Goal: Information Seeking & Learning: Learn about a topic

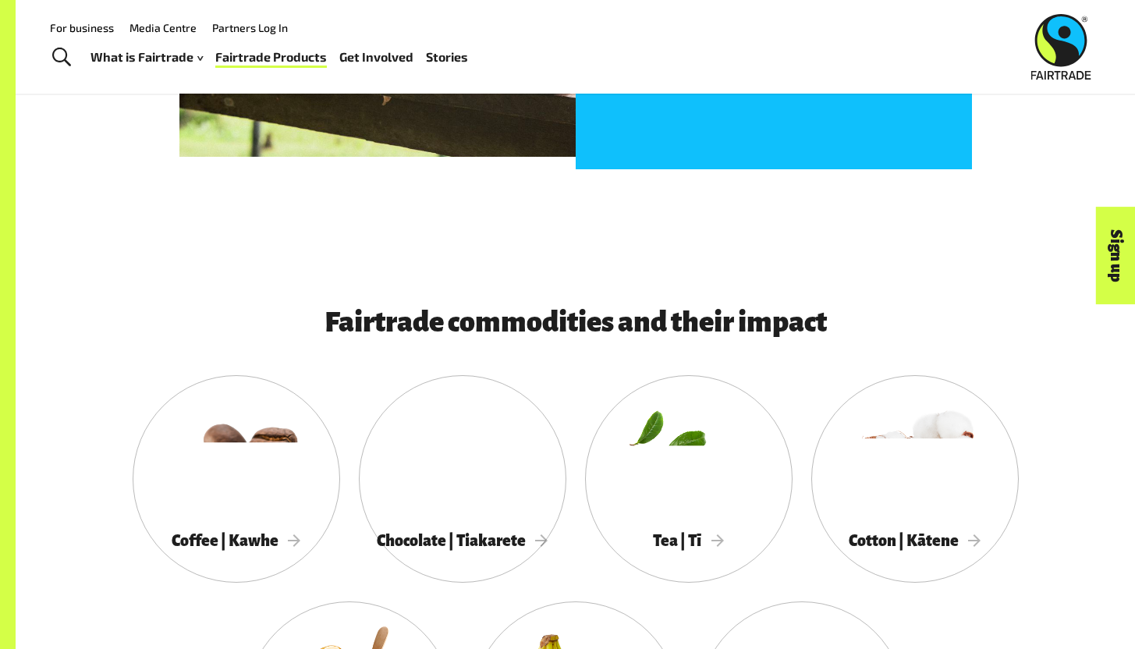
scroll to position [1135, 0]
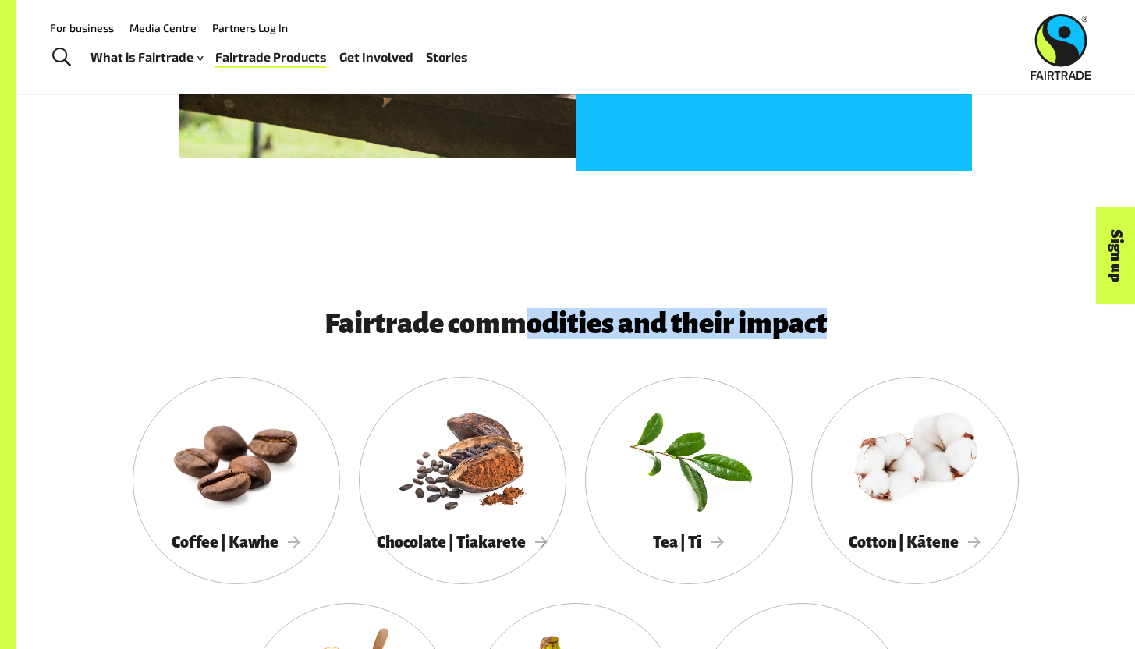
drag, startPoint x: 518, startPoint y: 317, endPoint x: 844, endPoint y: 322, distance: 325.4
click at [844, 322] on h3 "Fairtrade commodities and their impact" at bounding box center [575, 323] width 793 height 31
drag, startPoint x: 844, startPoint y: 322, endPoint x: 577, endPoint y: 325, distance: 266.9
click at [576, 325] on h3 "Fairtrade commodities and their impact" at bounding box center [575, 323] width 793 height 31
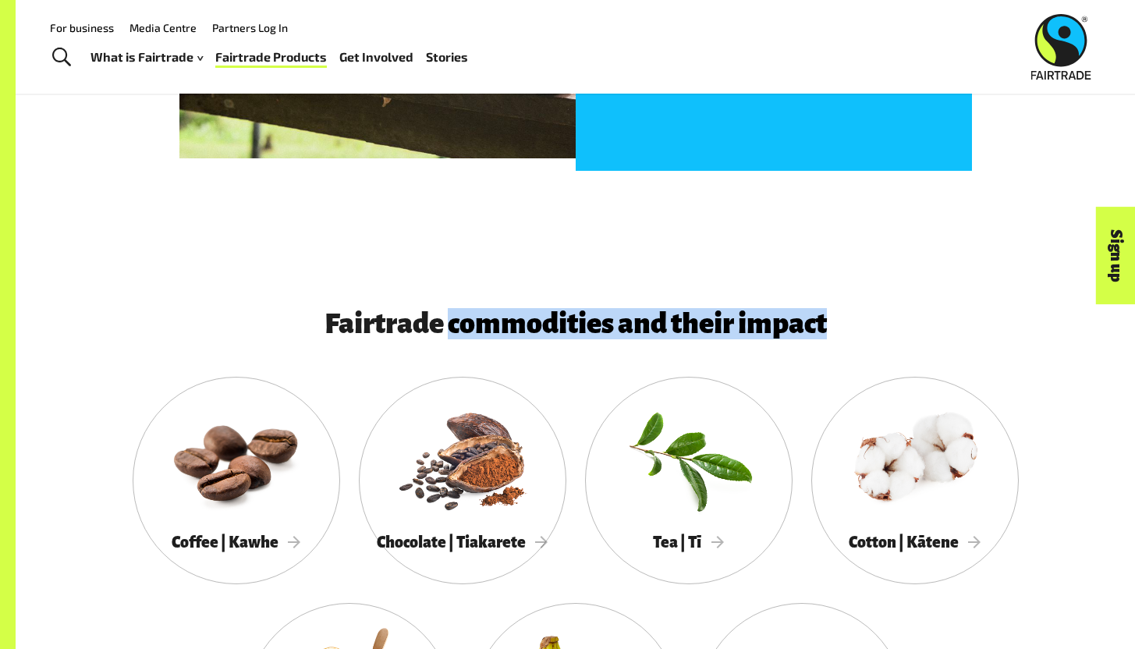
click at [577, 325] on h3 "Fairtrade commodities and their impact" at bounding box center [575, 323] width 793 height 31
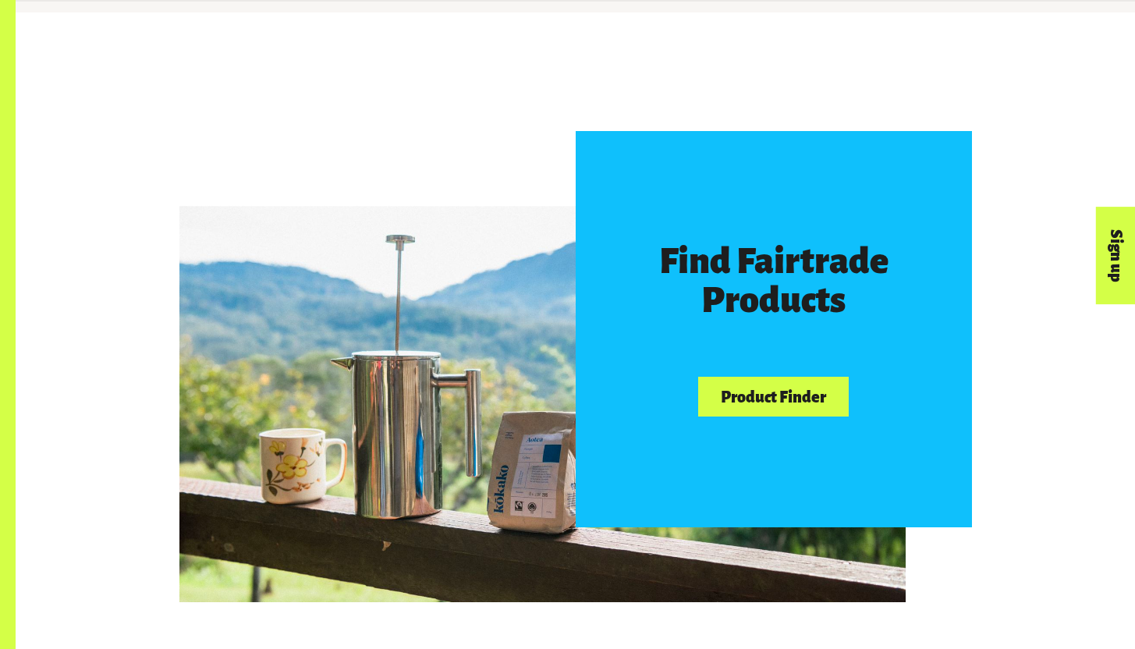
scroll to position [927, 0]
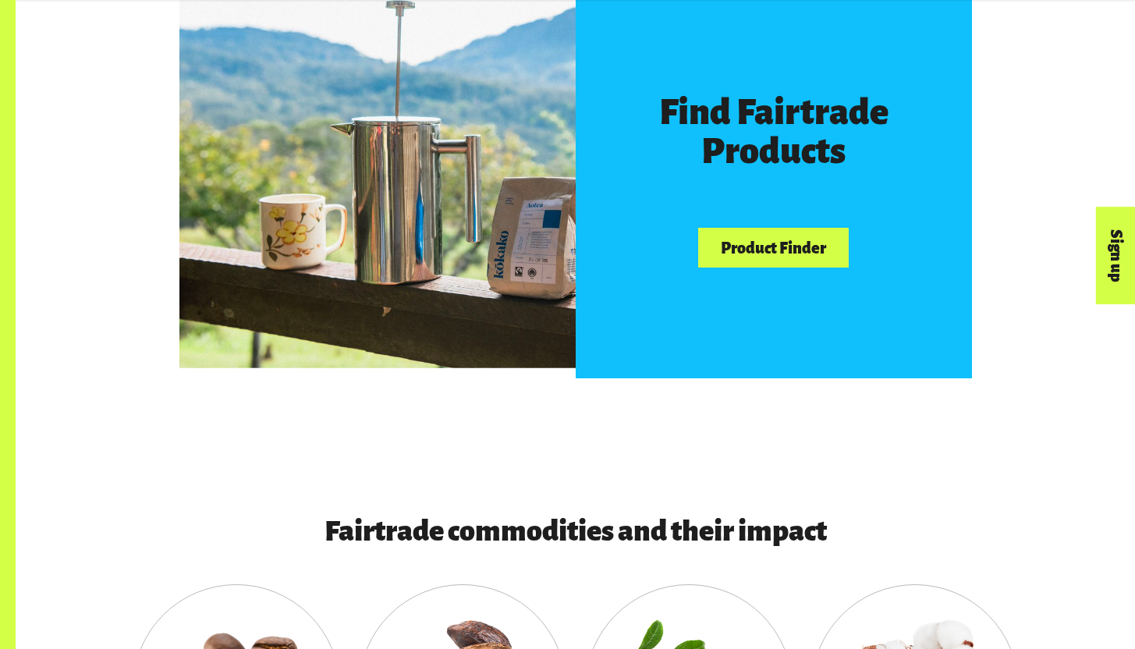
click at [758, 254] on link "Product Finder" at bounding box center [773, 248] width 150 height 40
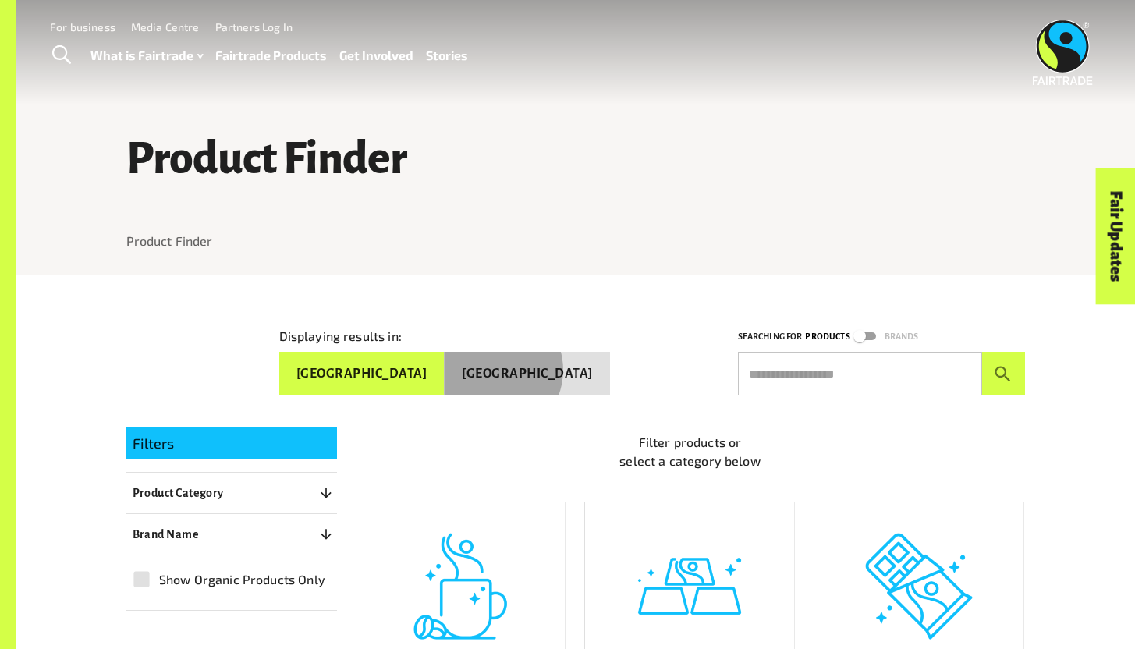
click at [543, 367] on button "[GEOGRAPHIC_DATA]" at bounding box center [527, 374] width 165 height 44
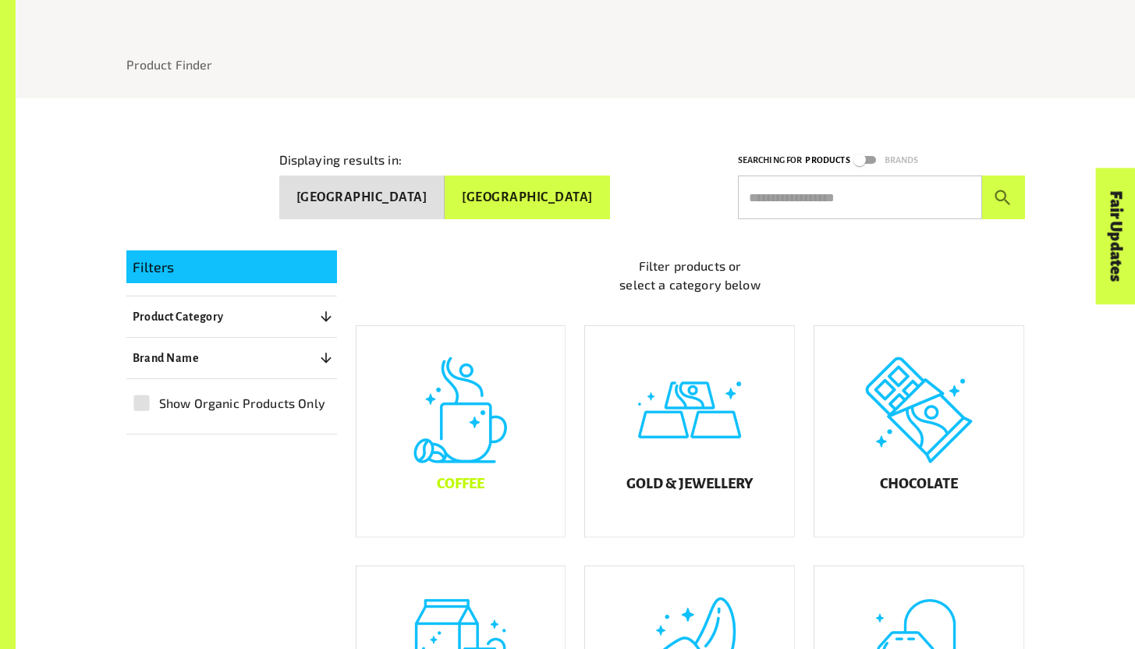
click at [495, 432] on div "Coffee" at bounding box center [461, 431] width 209 height 211
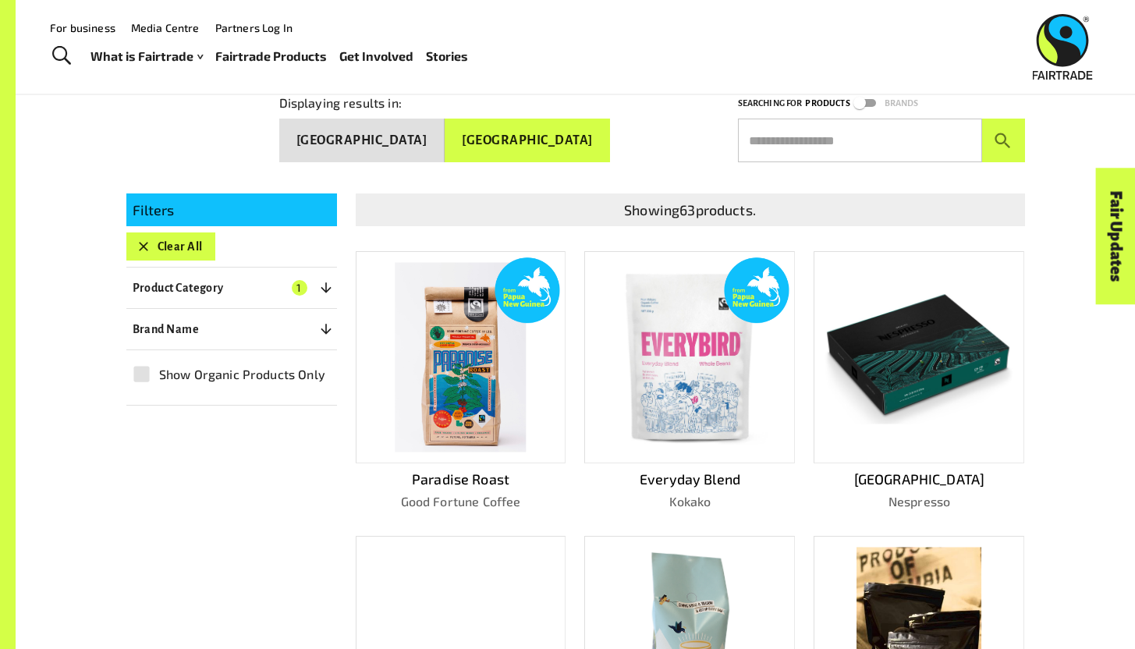
scroll to position [218, 0]
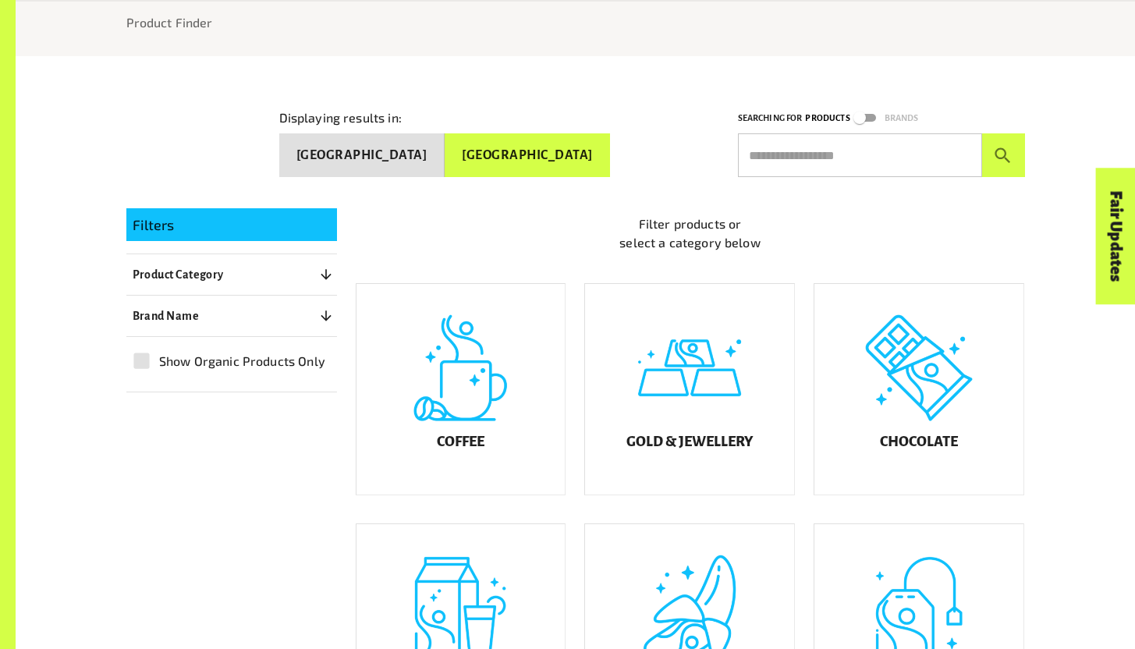
scroll to position [278, 0]
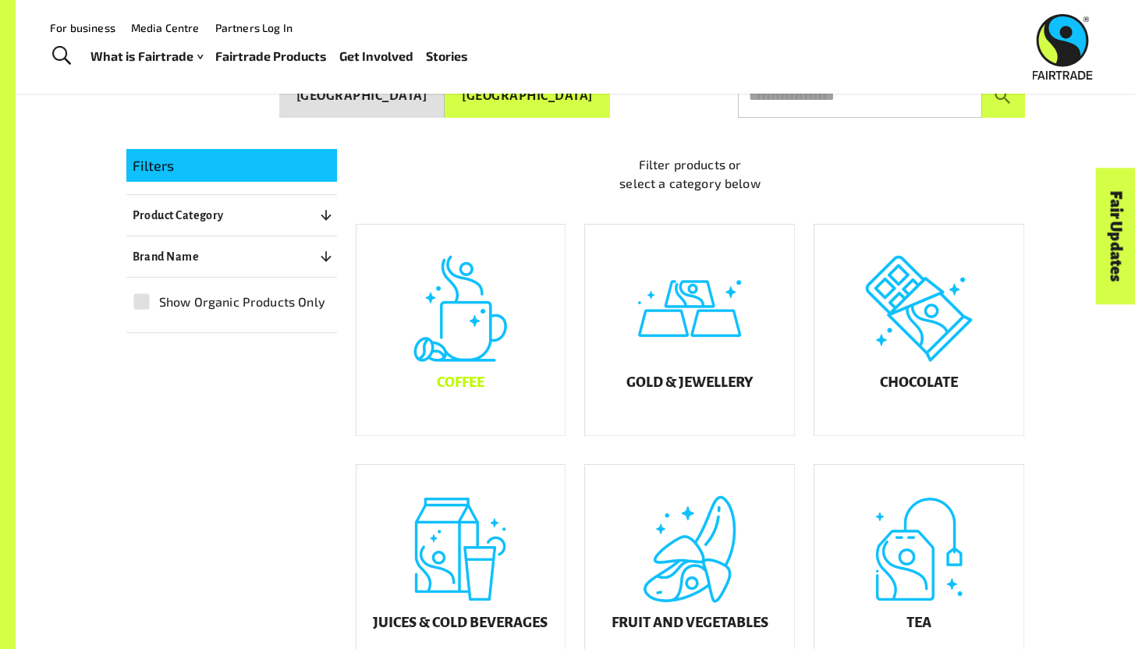
click at [555, 314] on div "Coffee" at bounding box center [461, 330] width 209 height 211
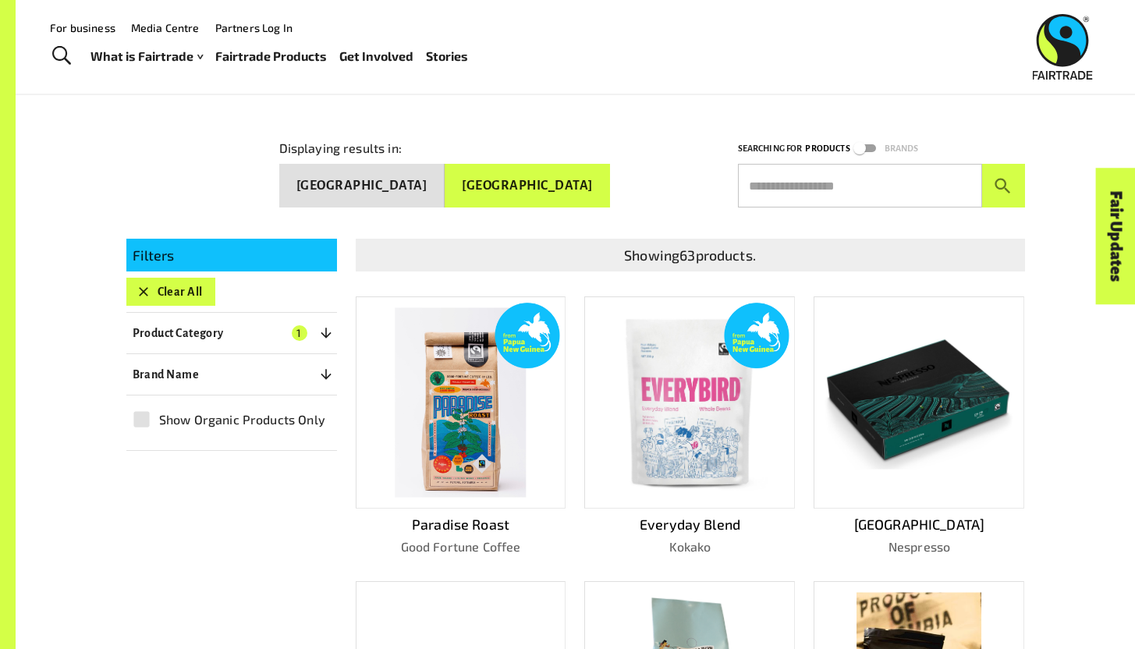
scroll to position [168, 0]
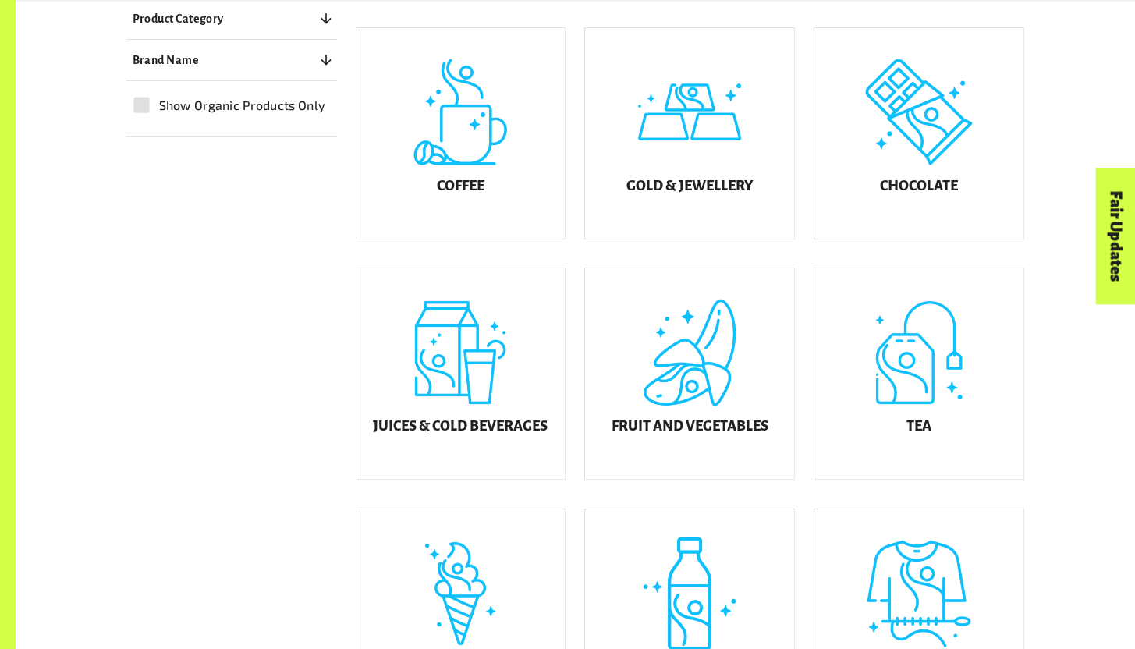
scroll to position [484, 0]
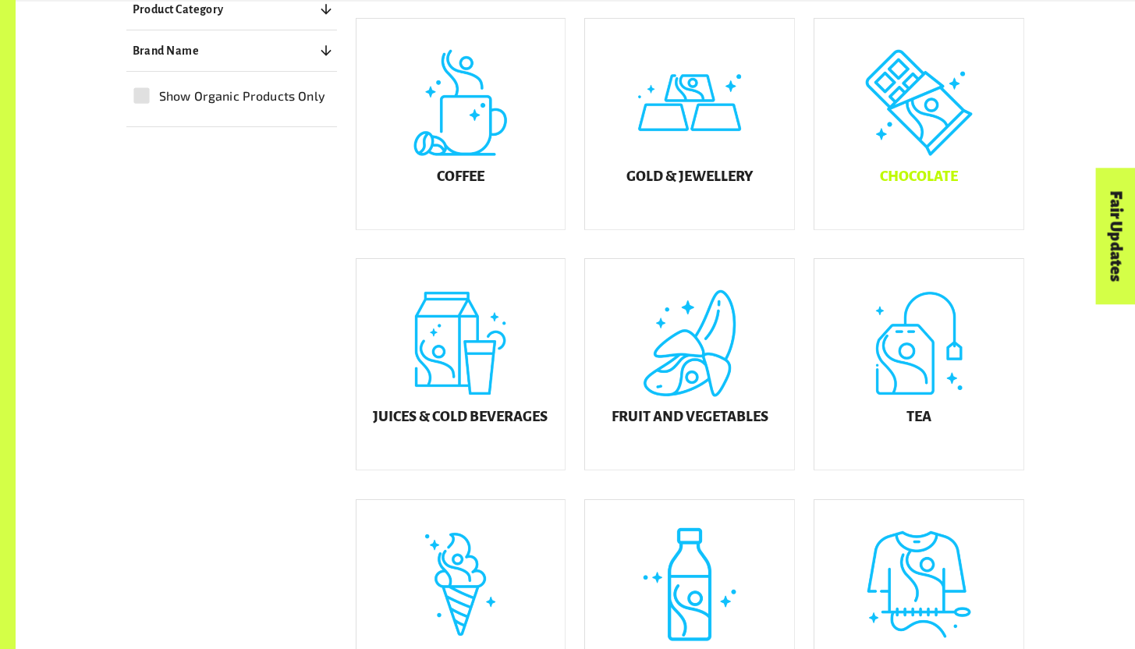
click at [874, 176] on div "Chocolate" at bounding box center [919, 124] width 209 height 211
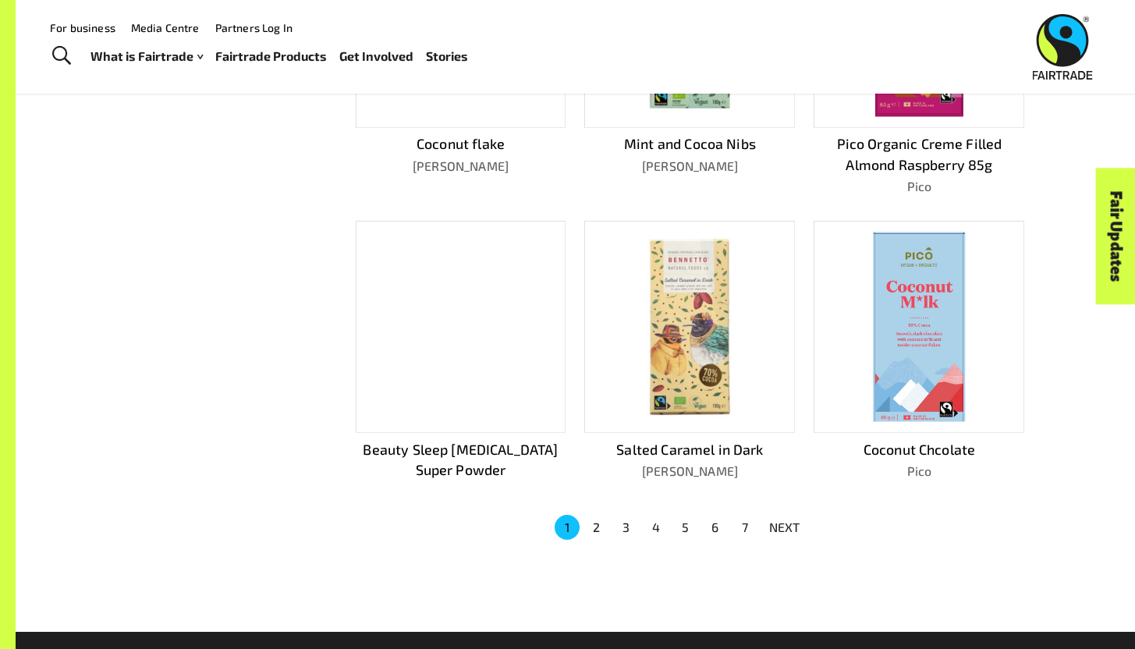
scroll to position [869, 0]
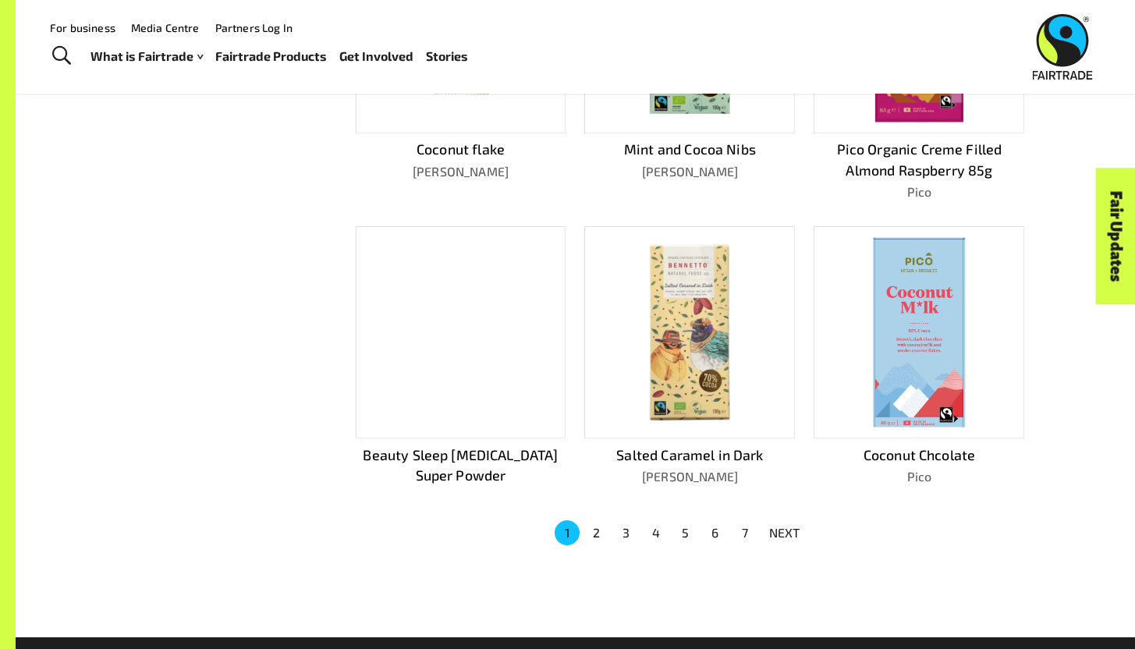
click at [595, 531] on button "2" at bounding box center [596, 532] width 25 height 25
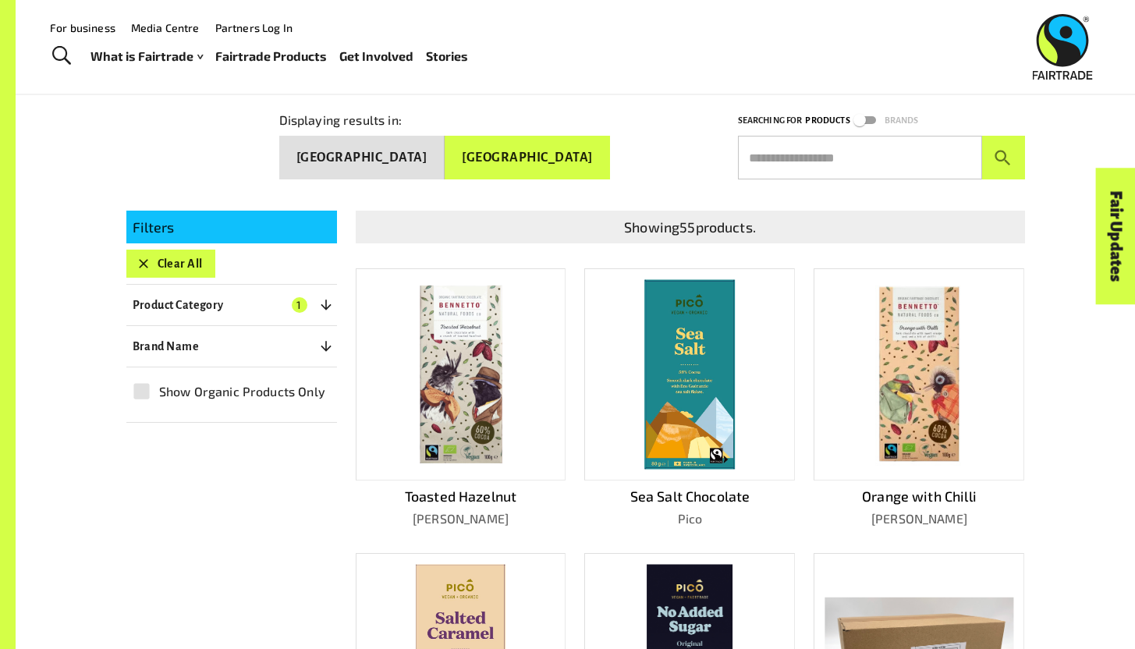
scroll to position [126, 0]
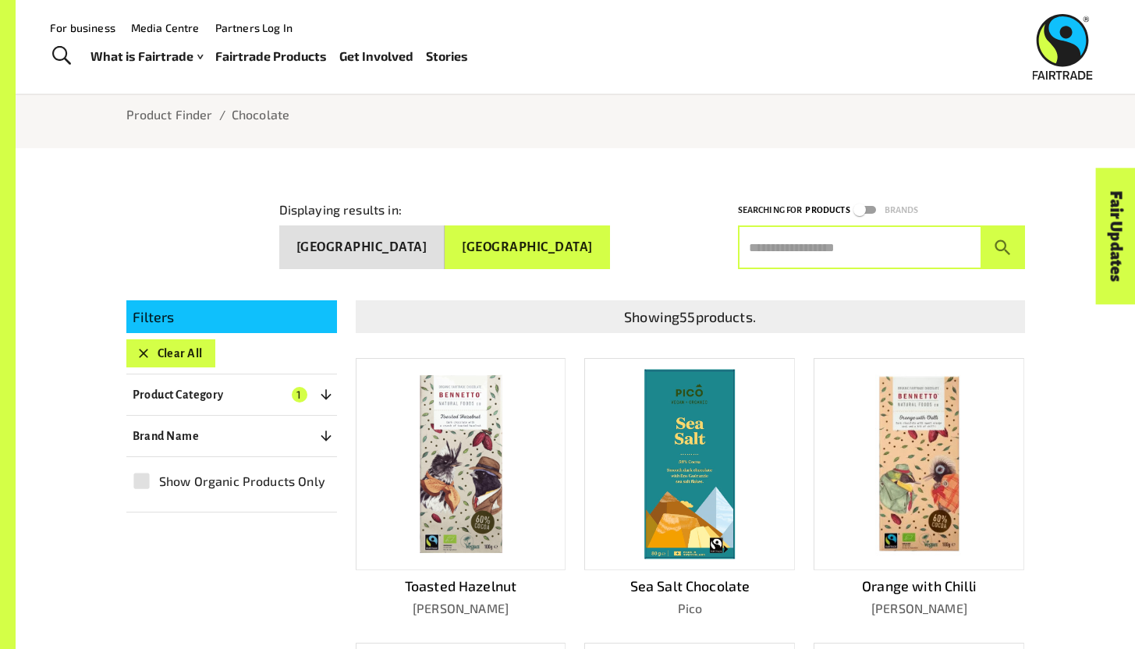
click at [815, 249] on input "text" at bounding box center [860, 248] width 244 height 44
click at [982, 226] on button "submit" at bounding box center [1003, 248] width 43 height 44
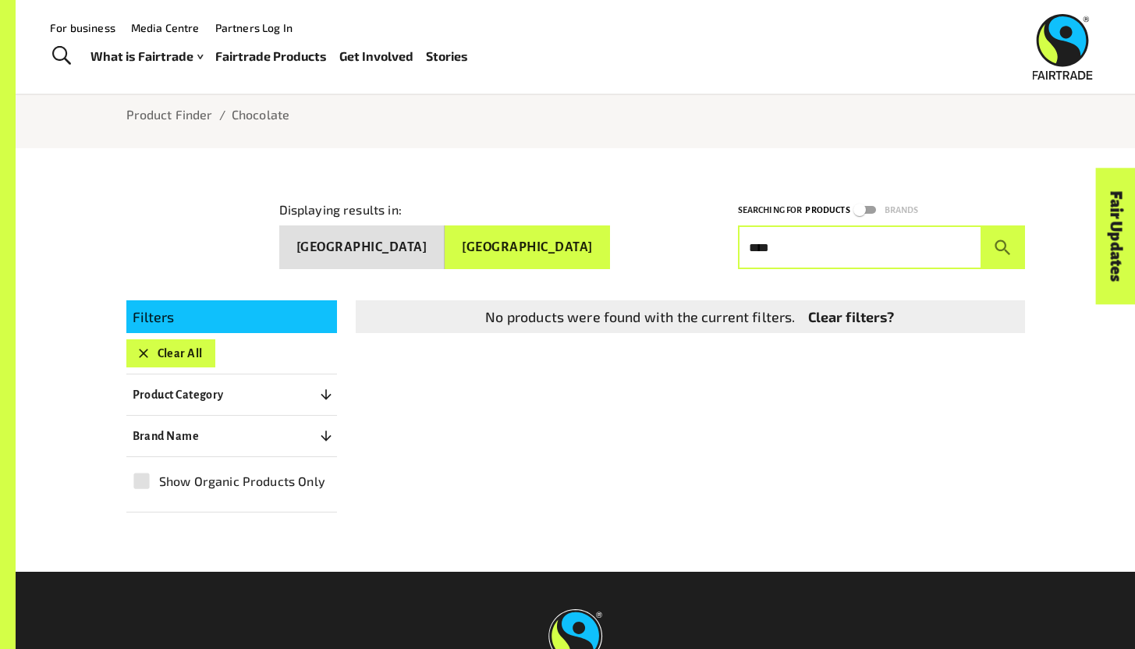
type input "****"
click at [982, 226] on button "submit" at bounding box center [1003, 248] width 43 height 44
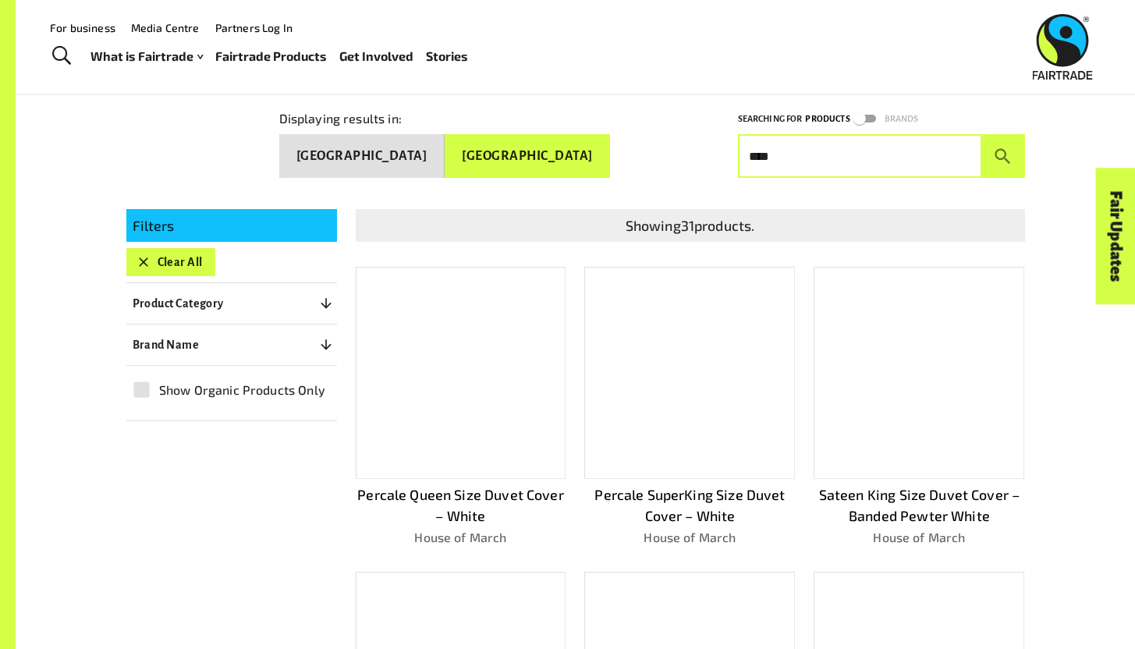
scroll to position [172, 0]
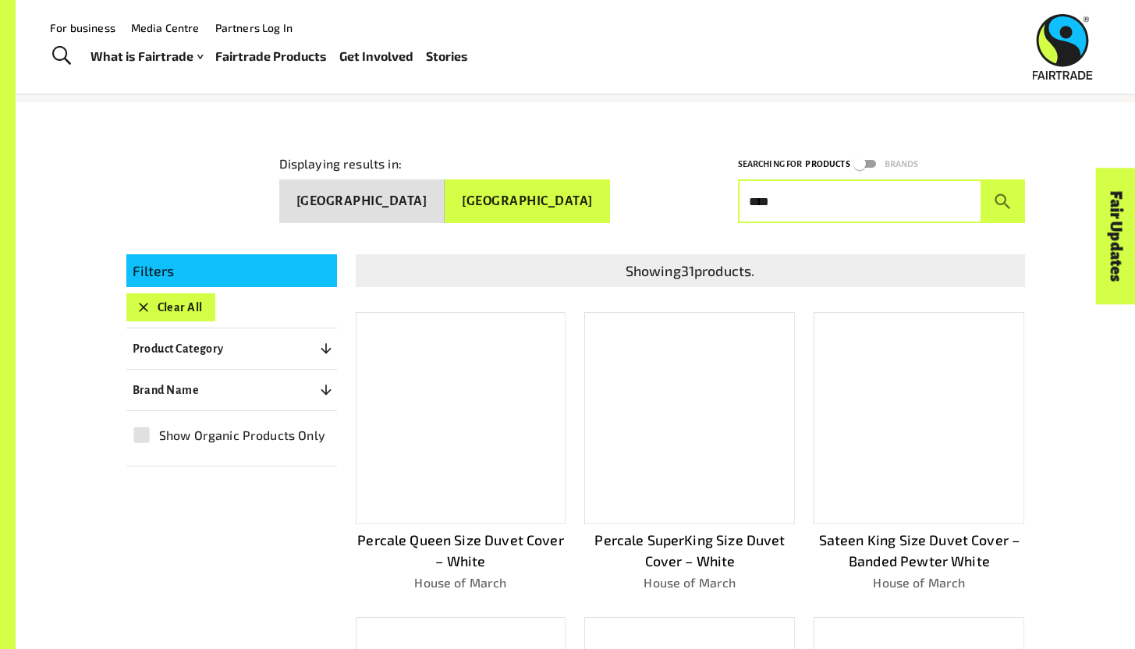
drag, startPoint x: 811, startPoint y: 201, endPoint x: 730, endPoint y: 196, distance: 81.3
click at [730, 199] on div "Searching for Products Brands **** ​" at bounding box center [872, 179] width 306 height 87
click at [567, 206] on button "[GEOGRAPHIC_DATA]" at bounding box center [527, 201] width 165 height 44
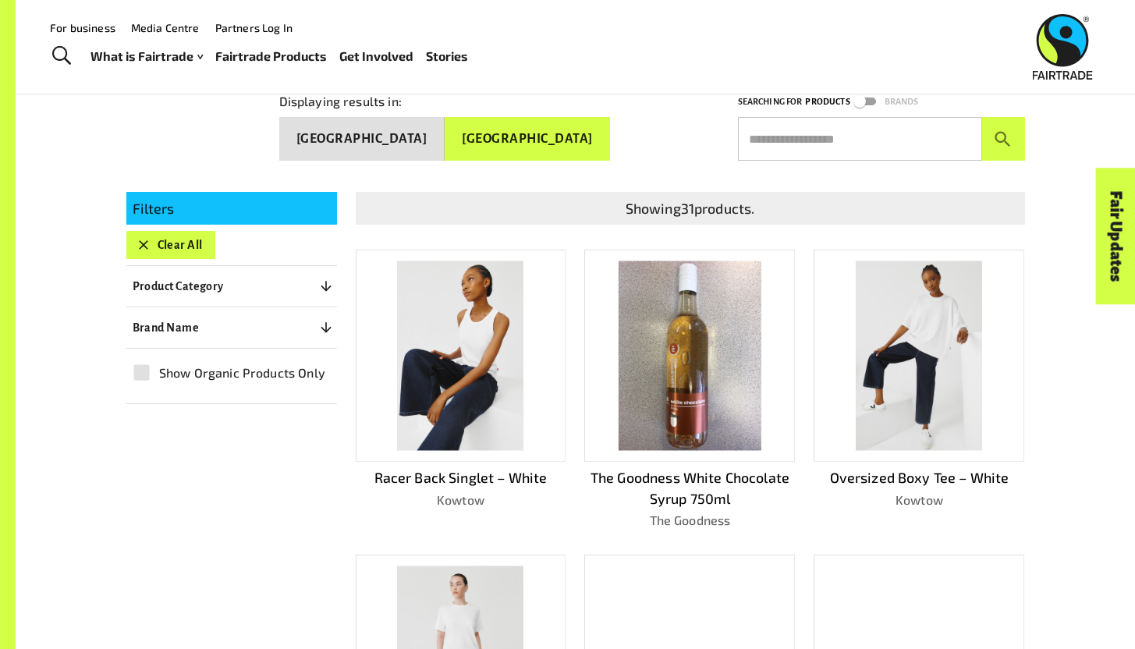
scroll to position [121, 0]
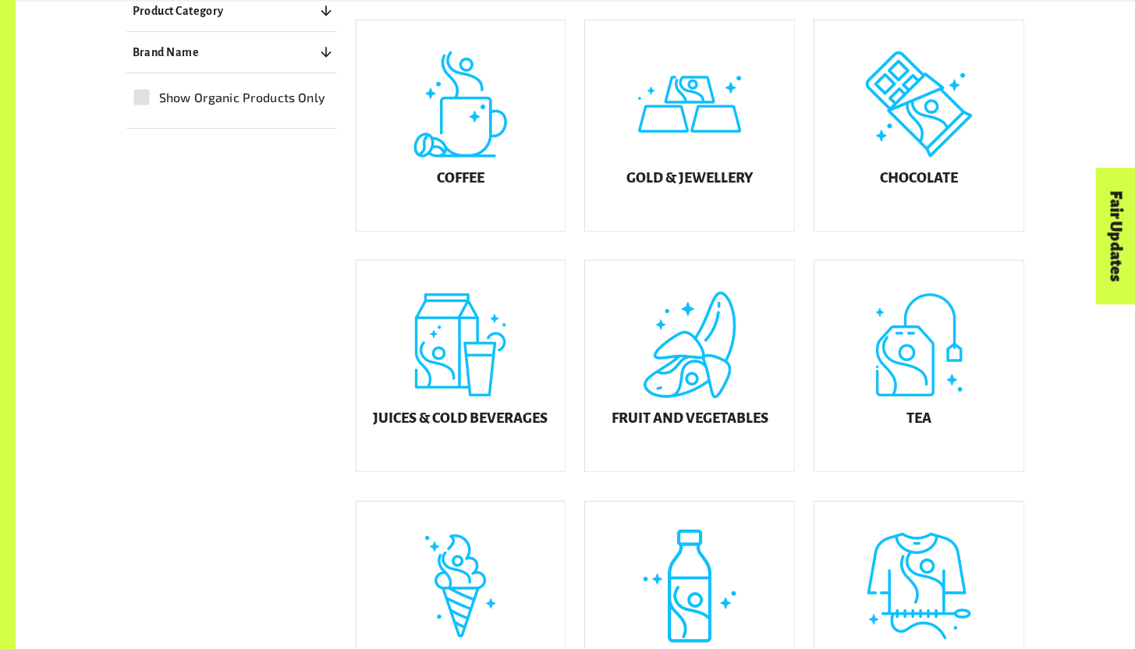
scroll to position [484, 0]
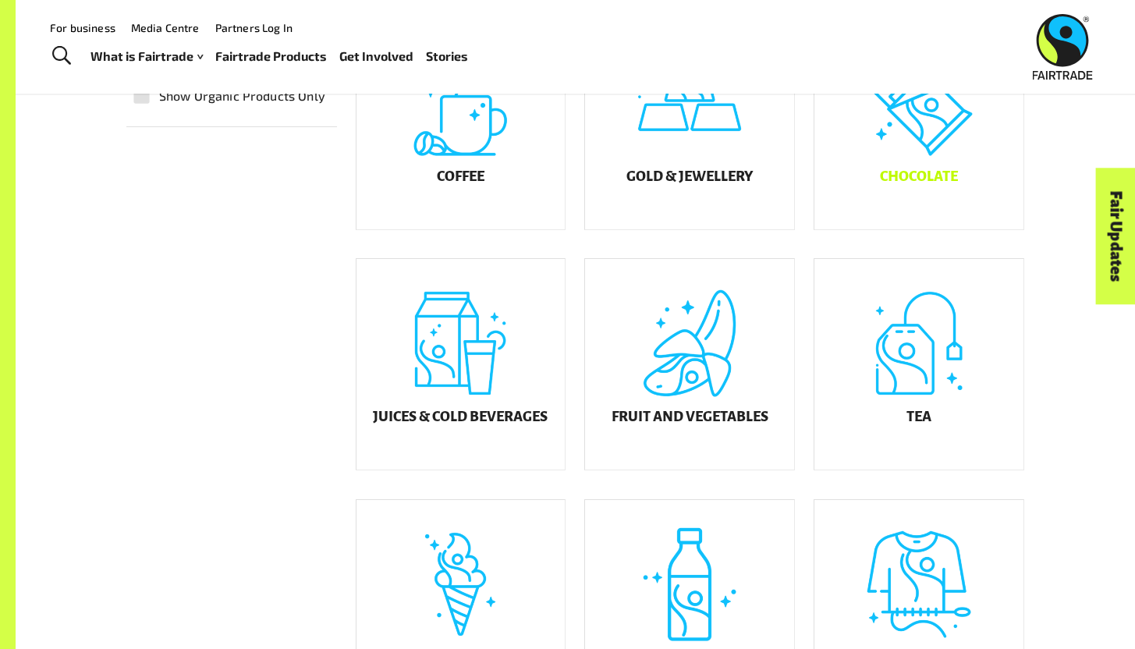
click at [925, 164] on div "Chocolate" at bounding box center [919, 124] width 209 height 211
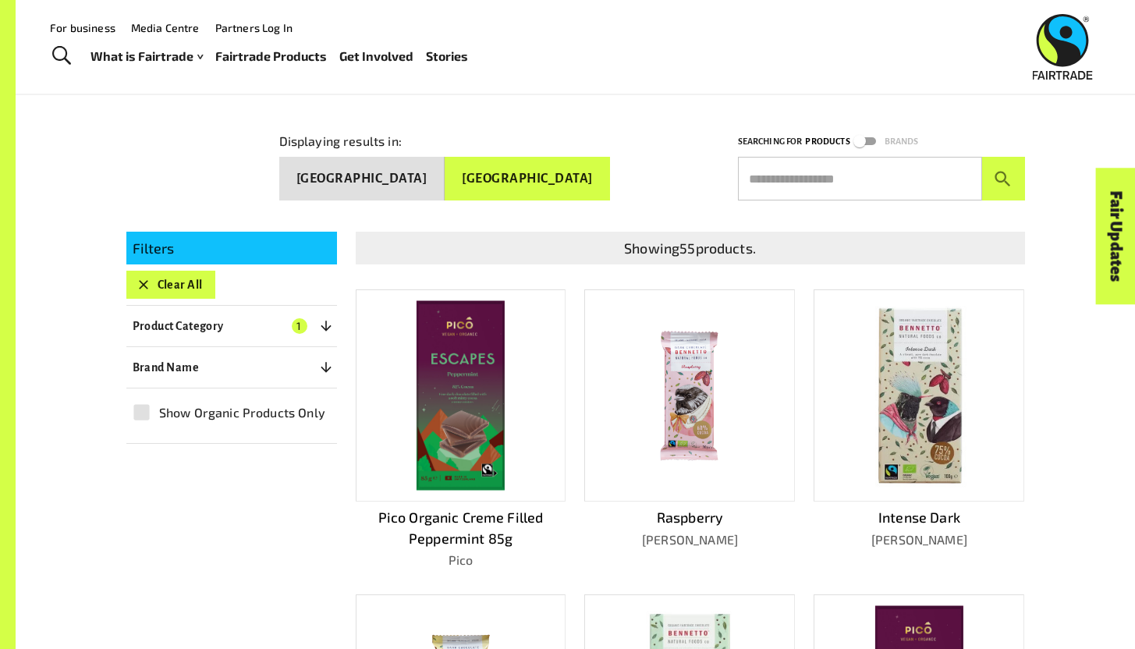
scroll to position [166, 0]
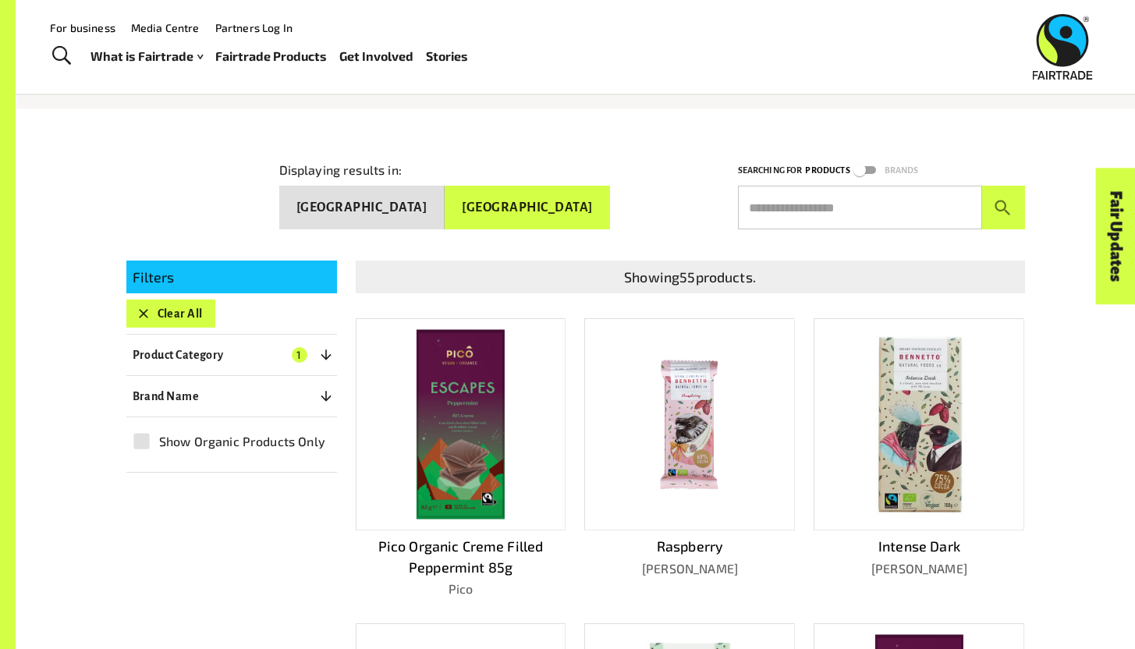
click at [512, 200] on button "[GEOGRAPHIC_DATA]" at bounding box center [527, 208] width 165 height 44
click at [566, 215] on button "[GEOGRAPHIC_DATA]" at bounding box center [527, 208] width 165 height 44
click at [169, 314] on button "Clear All" at bounding box center [170, 314] width 89 height 28
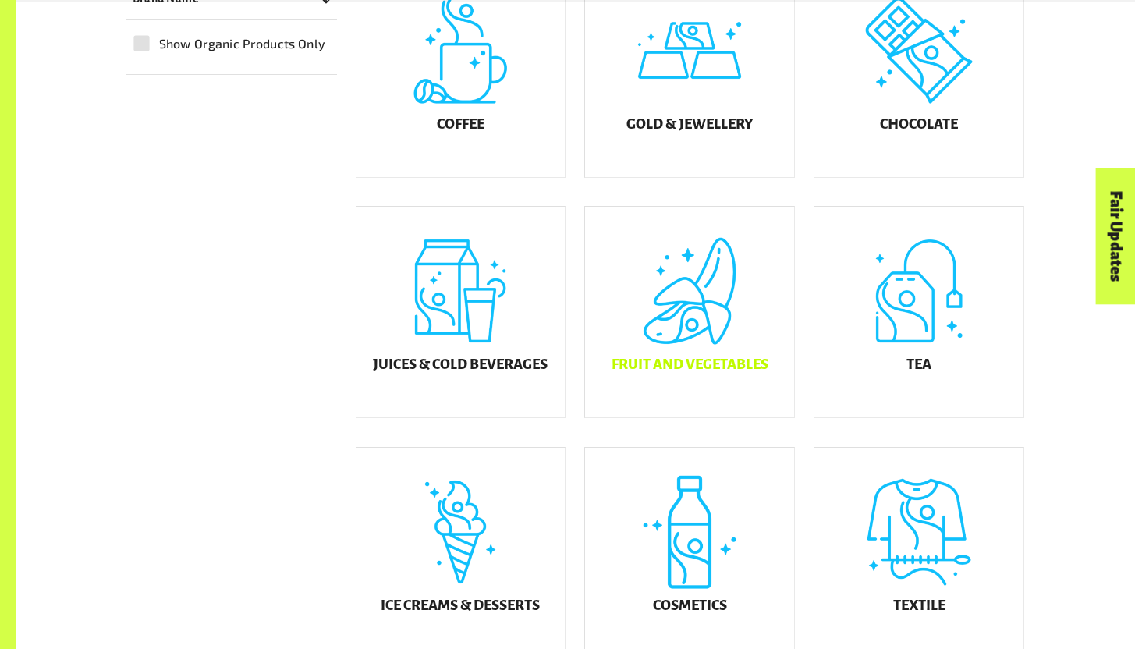
scroll to position [560, 0]
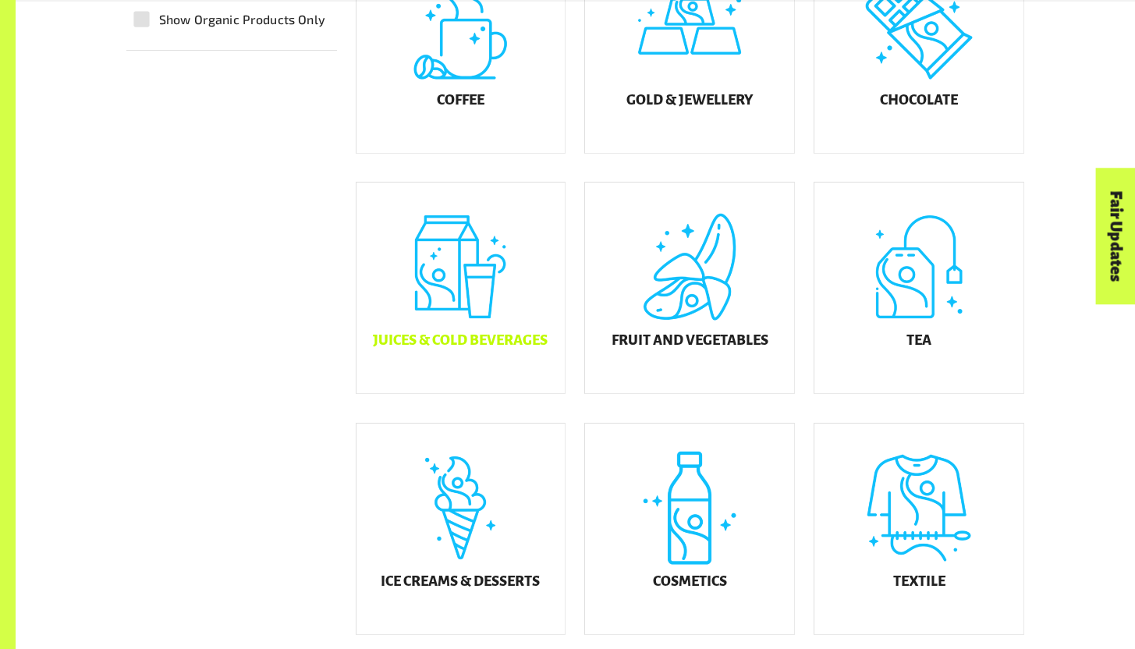
click at [497, 273] on div "Juices & Cold Beverages" at bounding box center [461, 288] width 209 height 211
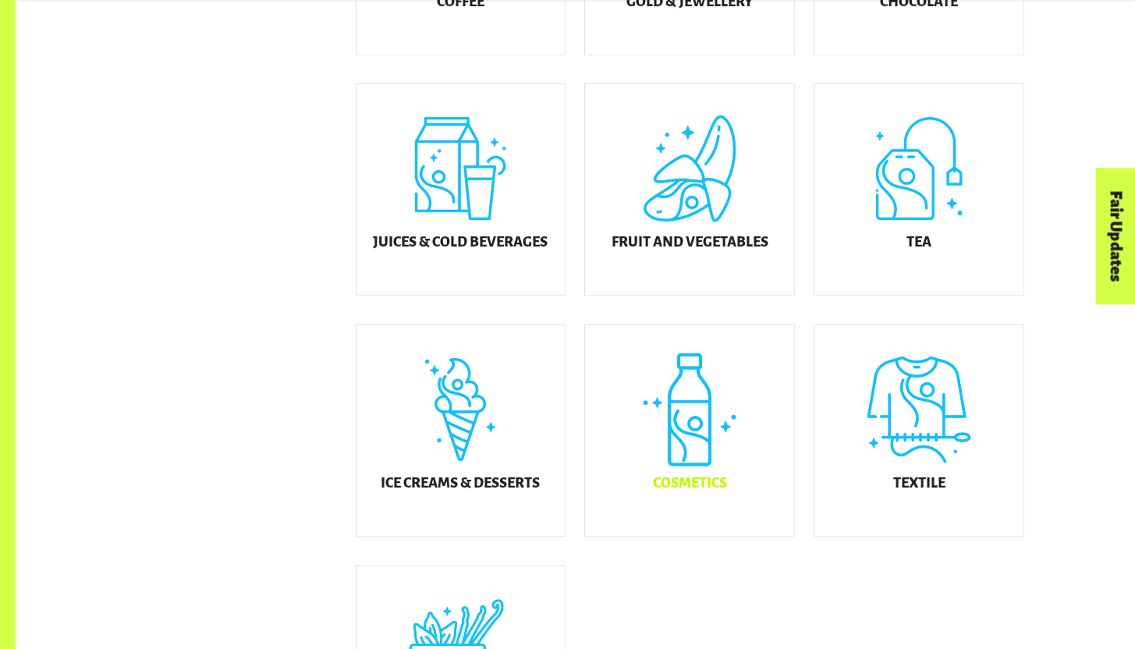
scroll to position [658, 0]
click at [453, 473] on div "Ice Creams & Desserts" at bounding box center [461, 431] width 209 height 211
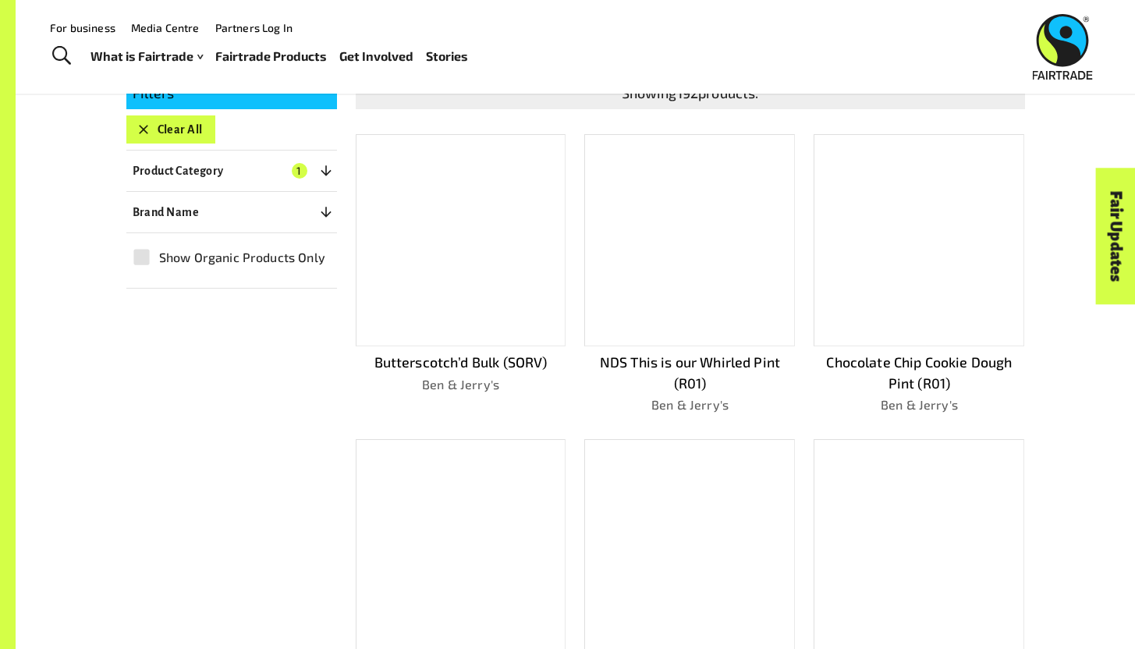
scroll to position [103, 0]
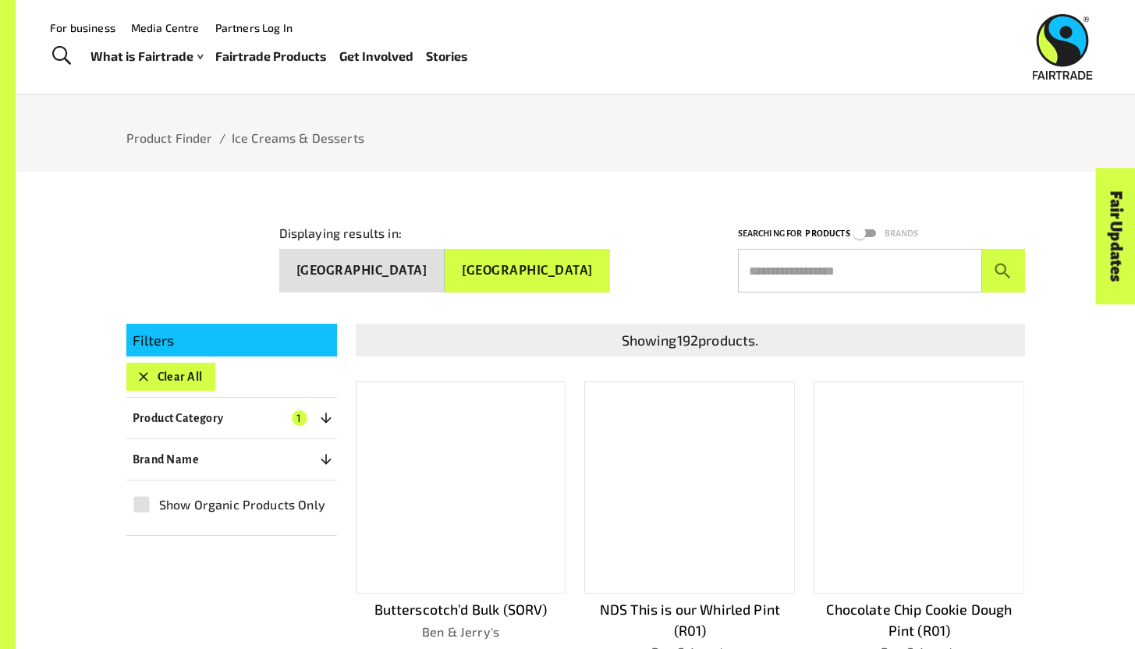
click at [773, 275] on input "text" at bounding box center [860, 271] width 244 height 44
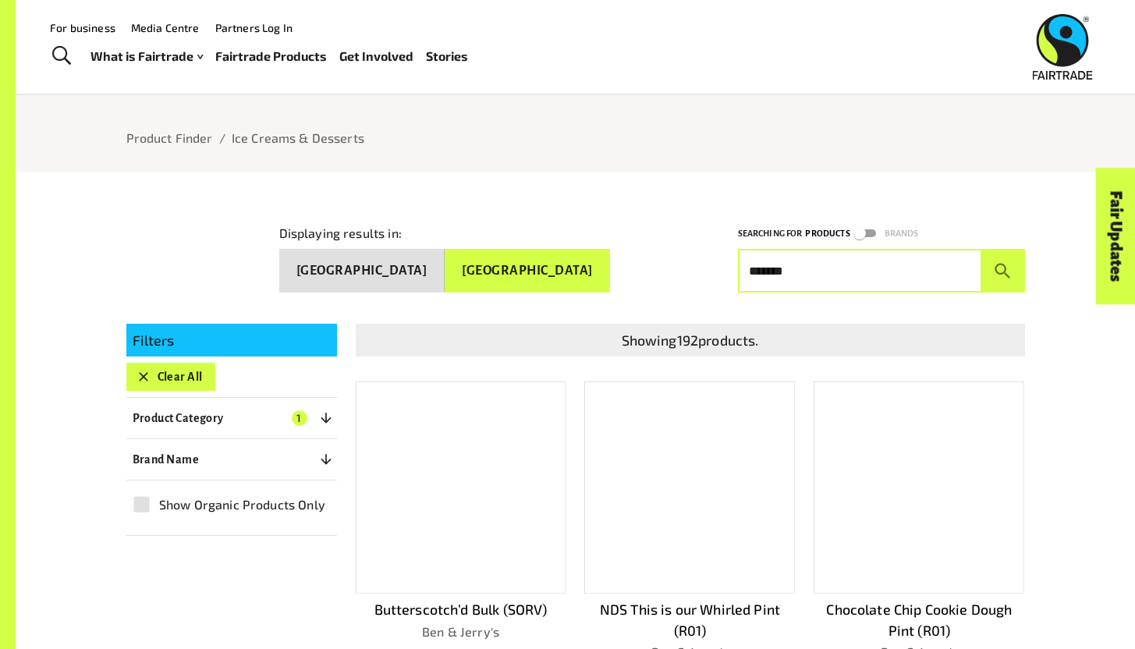
type input "*******"
click at [982, 249] on button "submit" at bounding box center [1003, 271] width 43 height 44
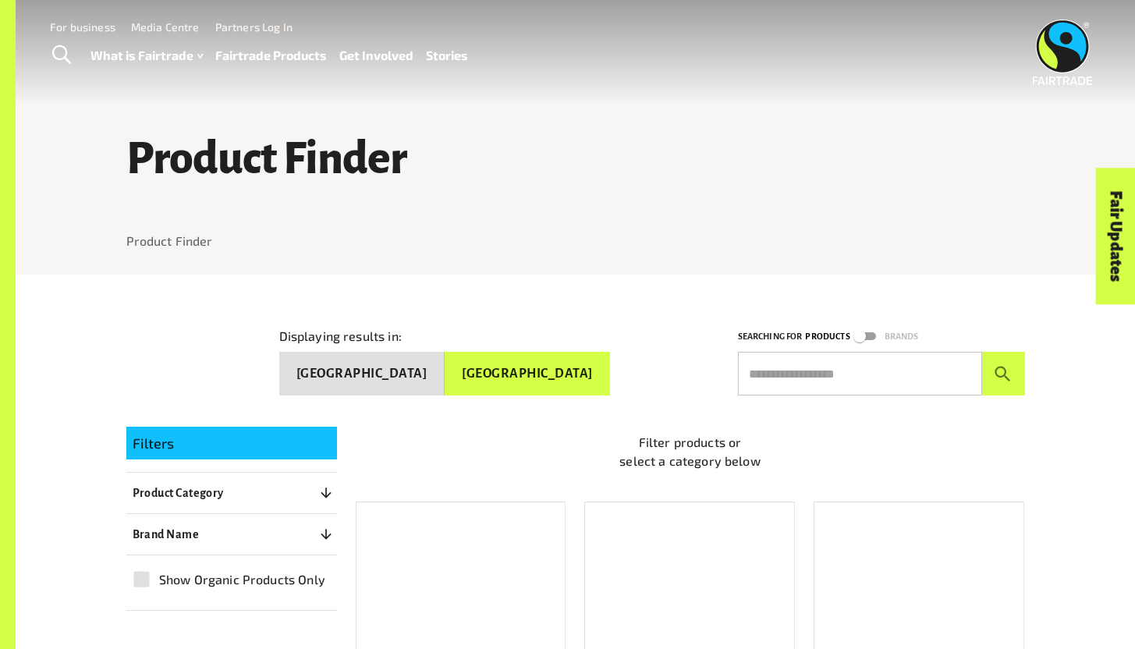
click at [549, 339] on div "Displaying results in: [GEOGRAPHIC_DATA] [GEOGRAPHIC_DATA]" at bounding box center [490, 349] width 459 height 94
click at [535, 360] on button "[GEOGRAPHIC_DATA]" at bounding box center [527, 374] width 165 height 44
click at [215, 446] on p "Filters" at bounding box center [232, 443] width 198 height 21
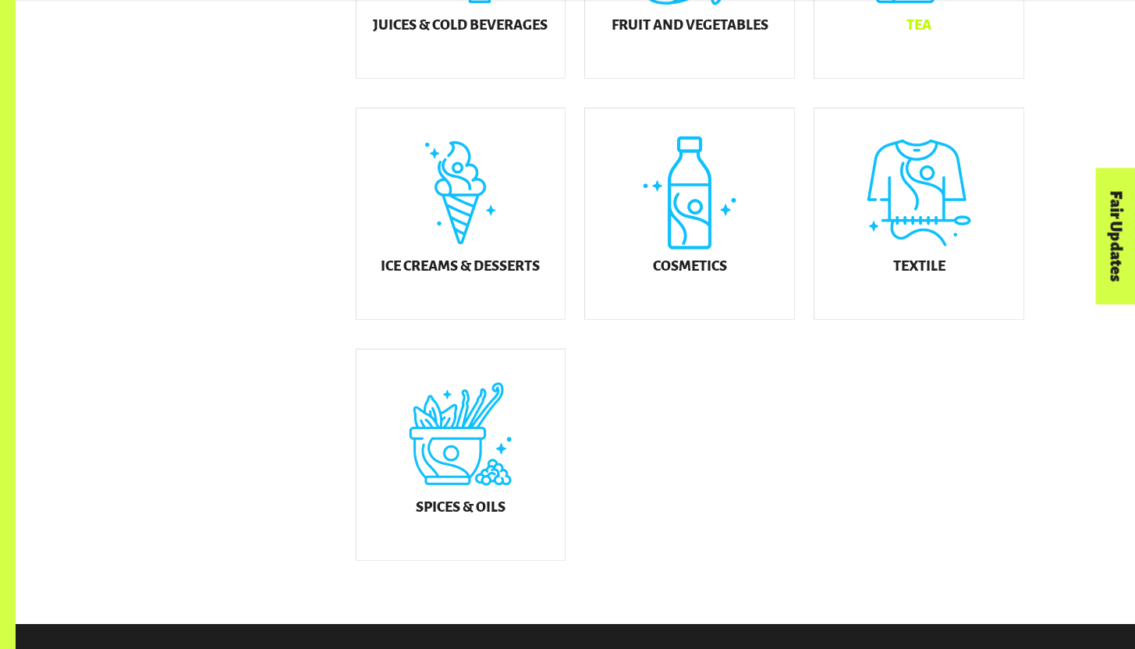
scroll to position [899, 0]
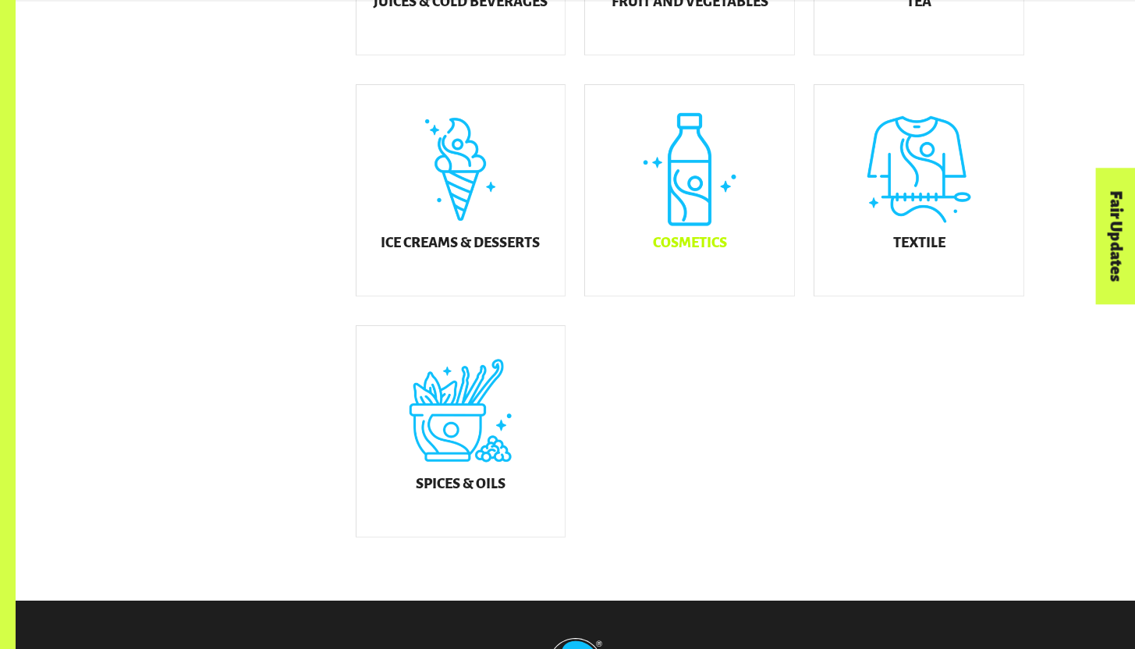
click at [676, 218] on div "Cosmetics" at bounding box center [689, 190] width 209 height 211
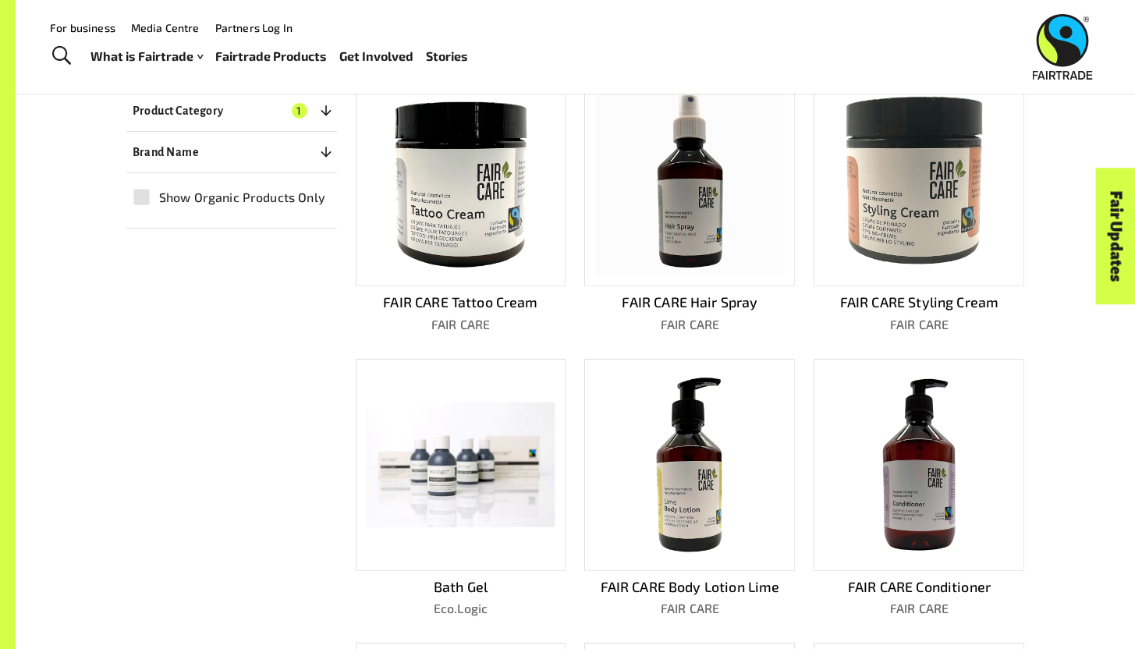
scroll to position [218, 0]
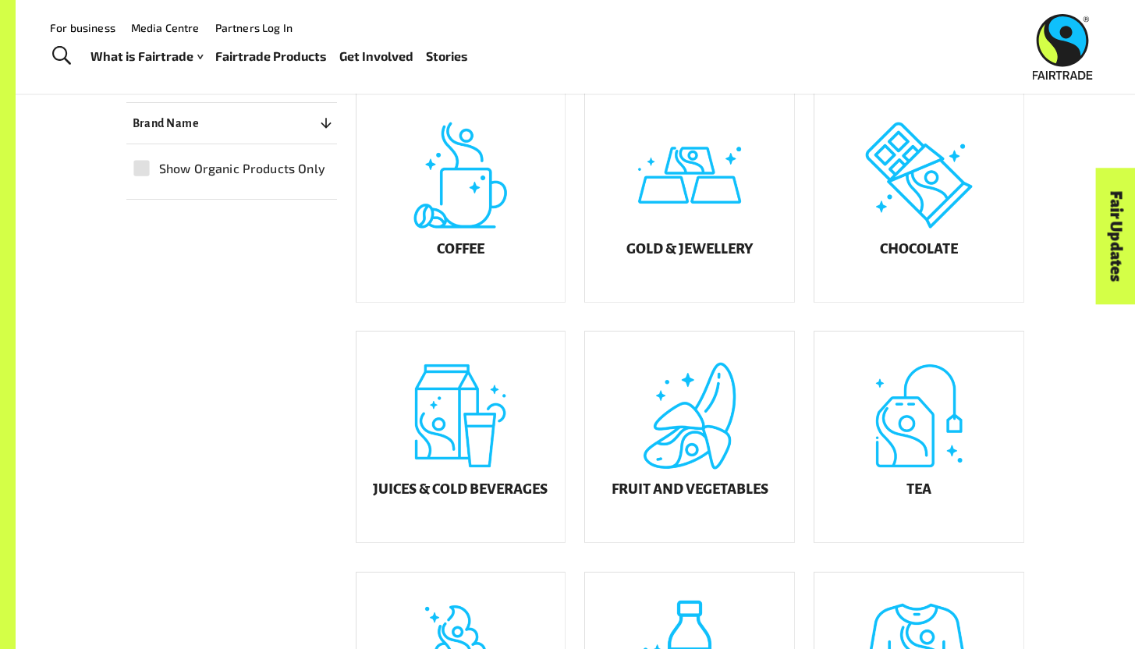
scroll to position [397, 0]
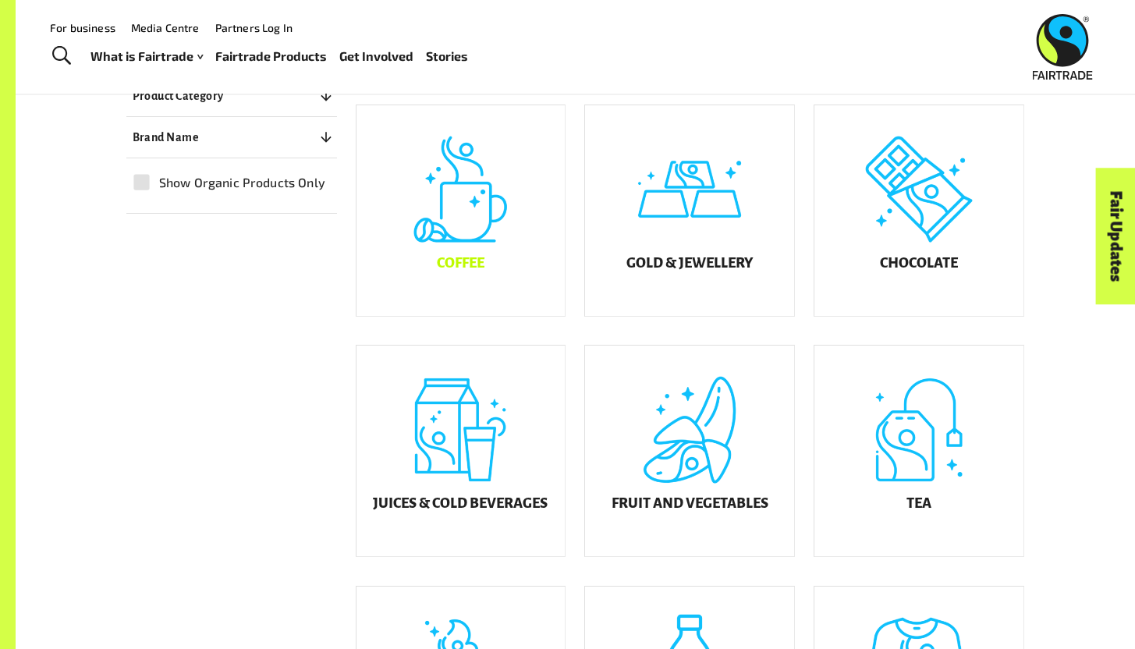
click at [539, 254] on div "Coffee" at bounding box center [461, 210] width 209 height 211
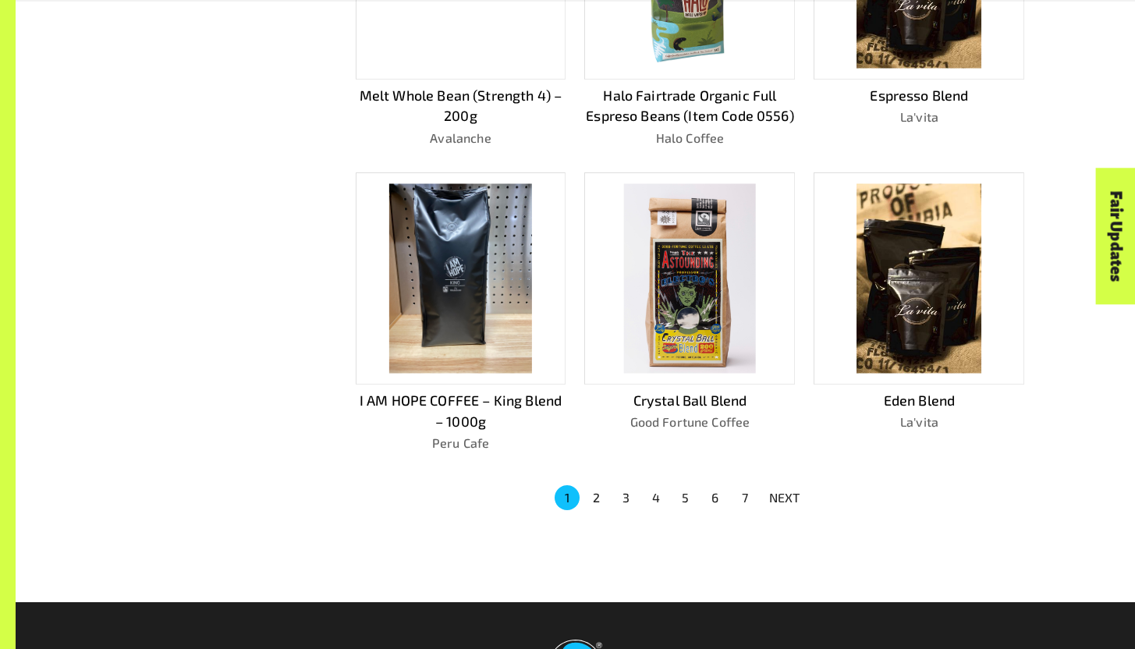
scroll to position [903, 0]
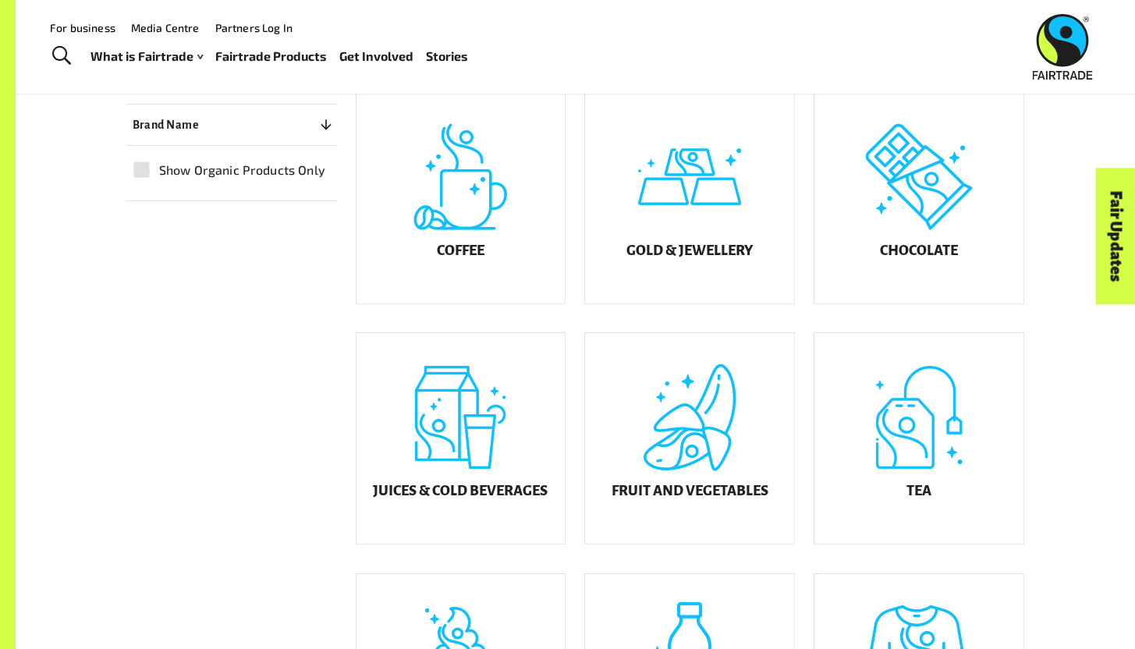
scroll to position [397, 0]
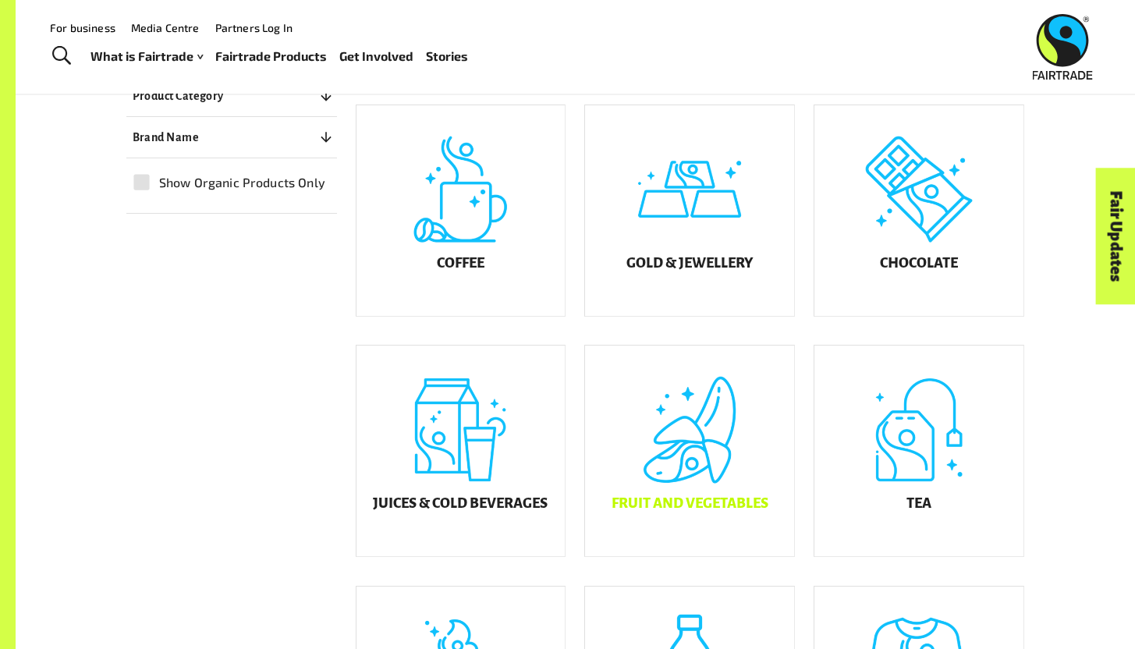
click at [695, 493] on div "Fruit and Vegetables" at bounding box center [689, 451] width 209 height 211
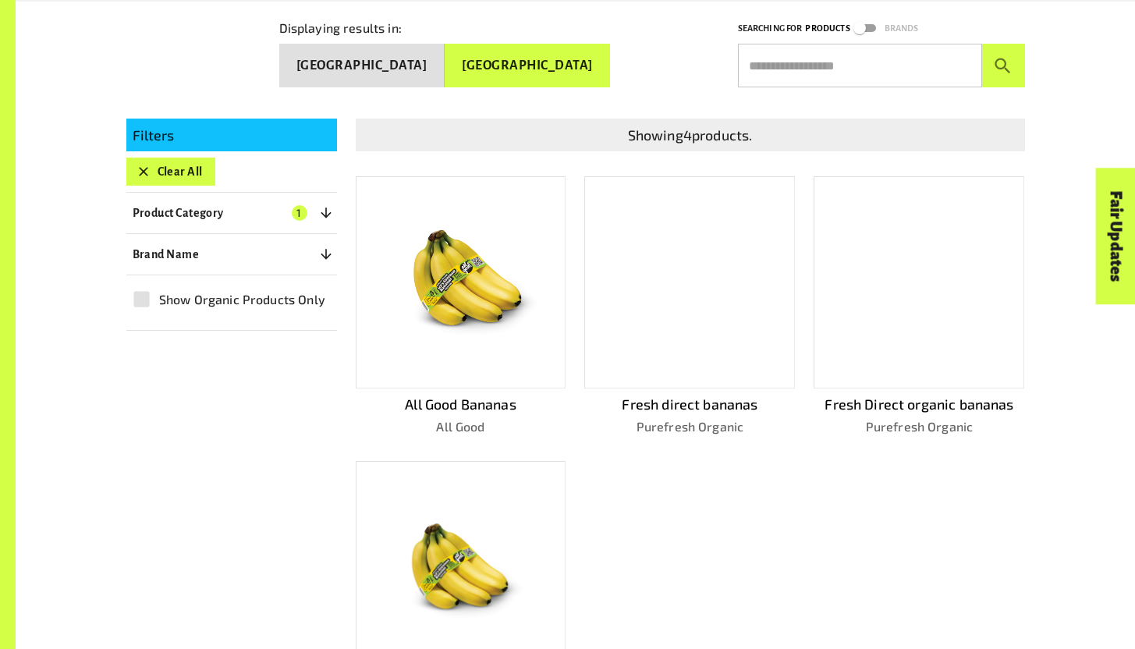
scroll to position [305, 0]
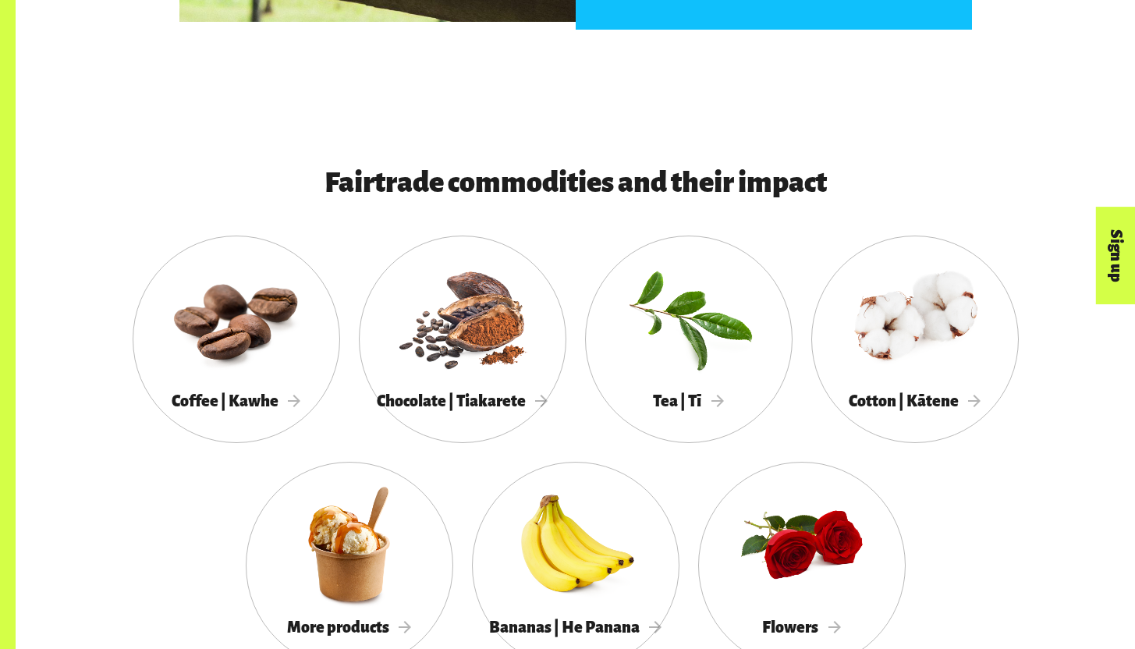
scroll to position [1476, 0]
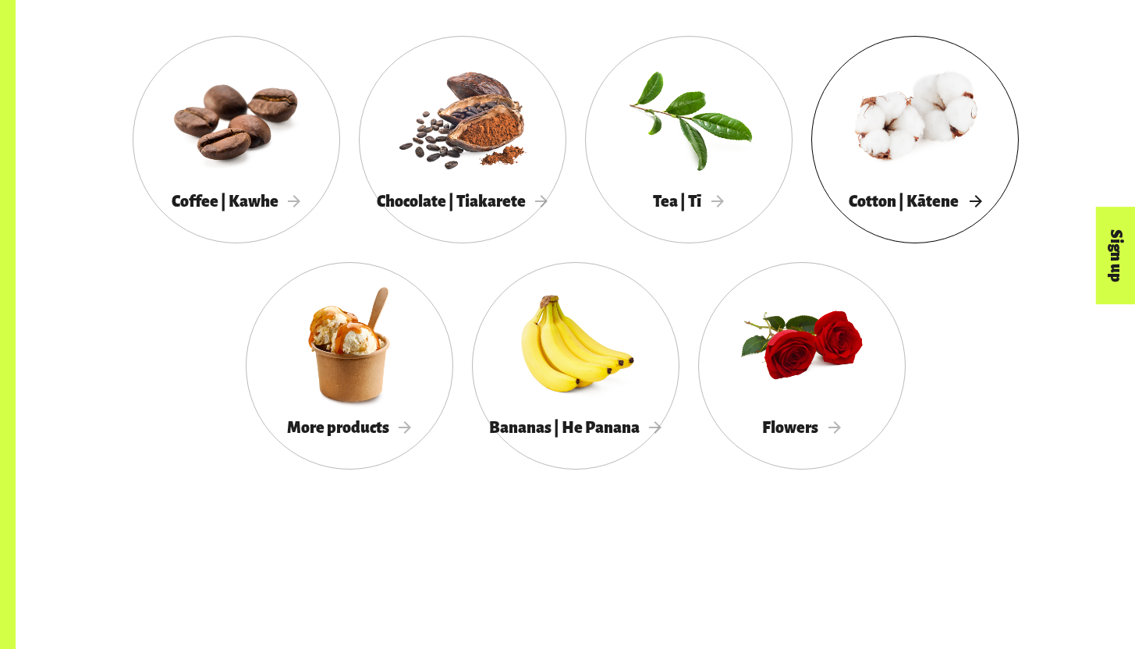
click at [952, 120] on div at bounding box center [916, 118] width 208 height 135
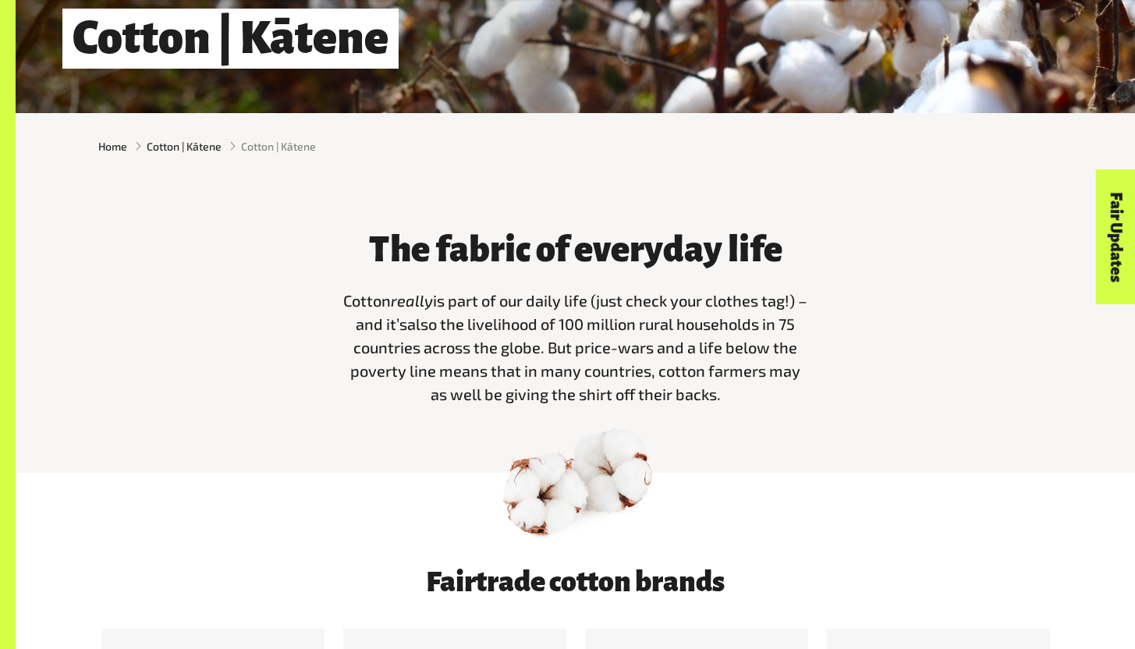
scroll to position [346, 0]
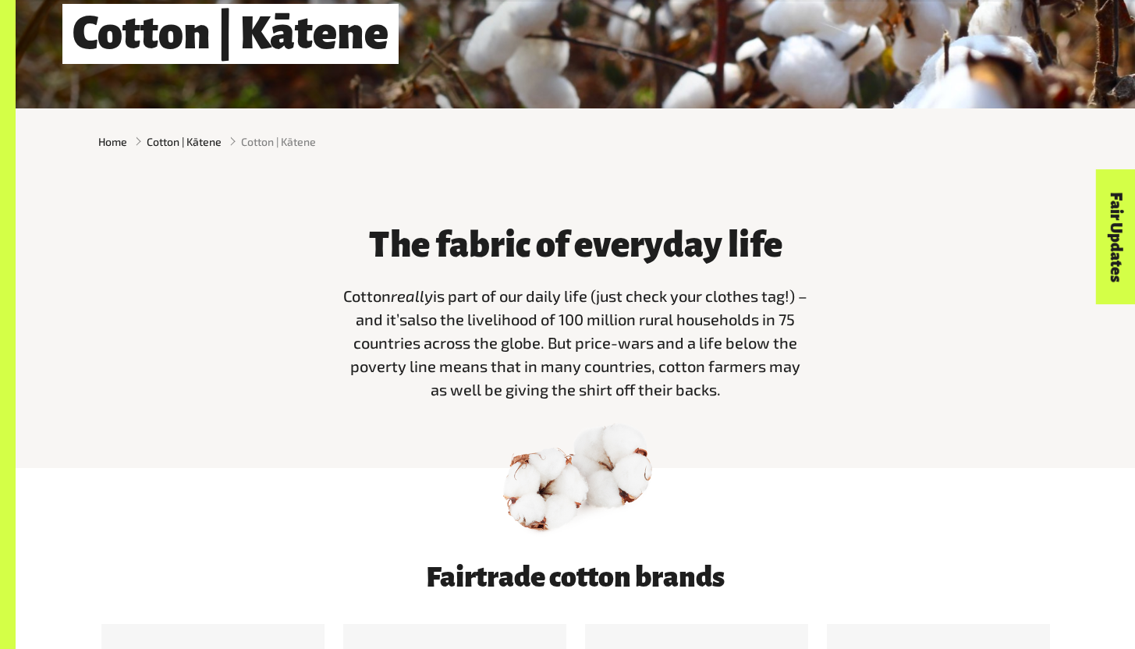
drag, startPoint x: 507, startPoint y: 292, endPoint x: 640, endPoint y: 380, distance: 159.3
click at [640, 380] on p "Cotton really is part of our daily life (just check your clothes tag!) – and it…" at bounding box center [576, 342] width 468 height 117
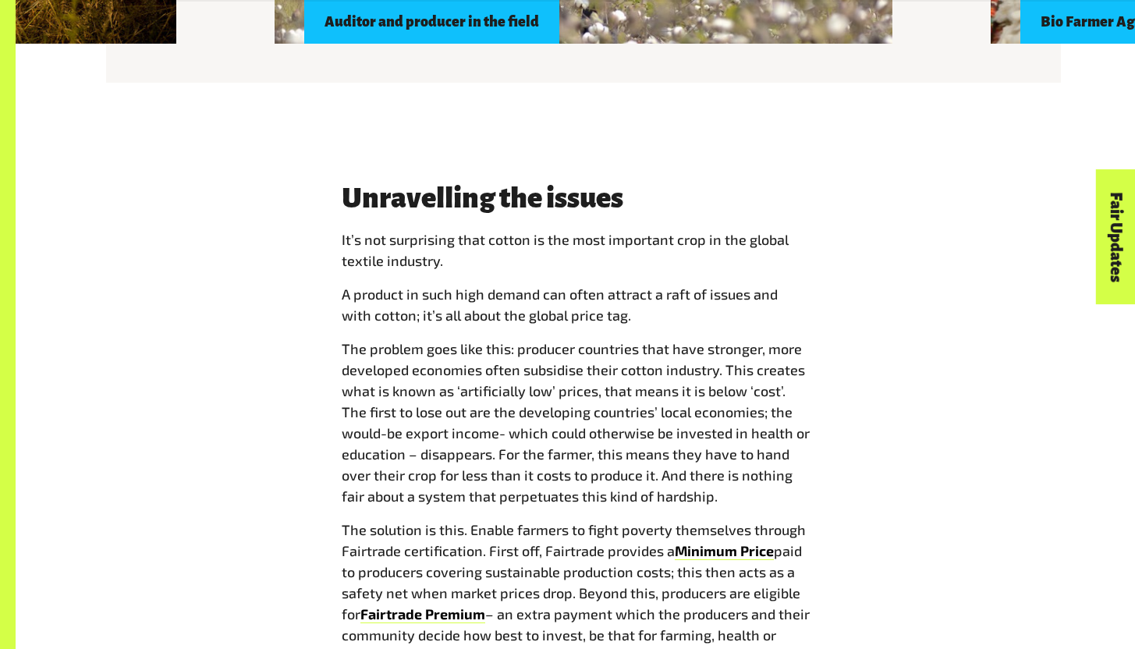
scroll to position [1757, 0]
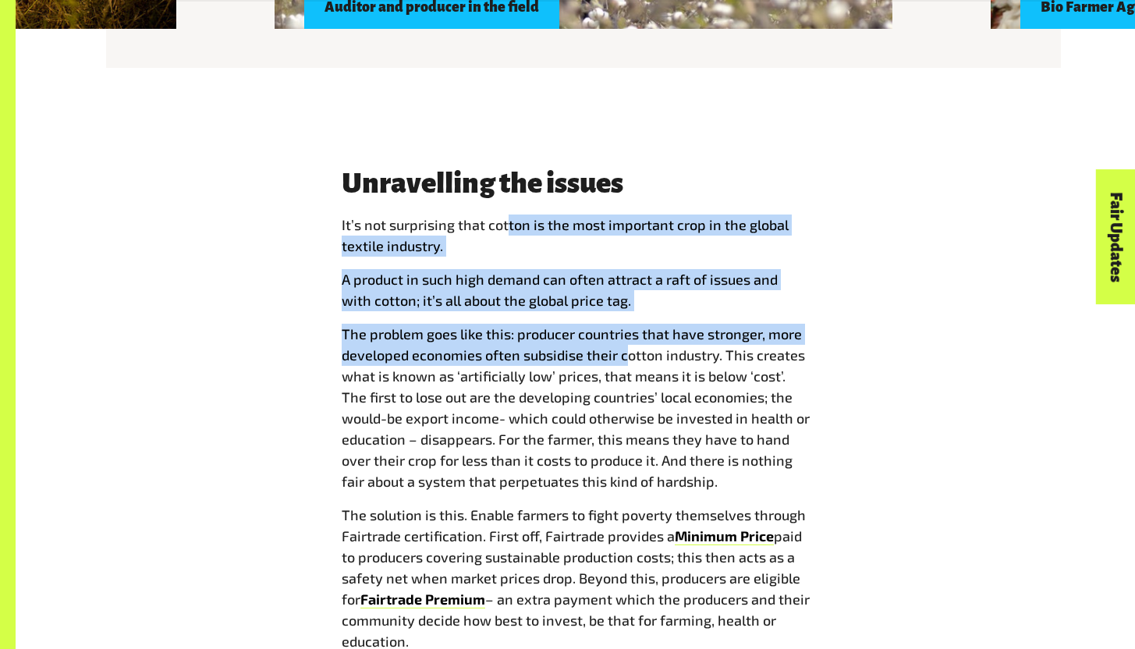
drag, startPoint x: 507, startPoint y: 233, endPoint x: 626, endPoint y: 374, distance: 184.4
click at [627, 374] on span "I t’s not surprising that cotton is the most important crop in the global texti…" at bounding box center [576, 434] width 468 height 438
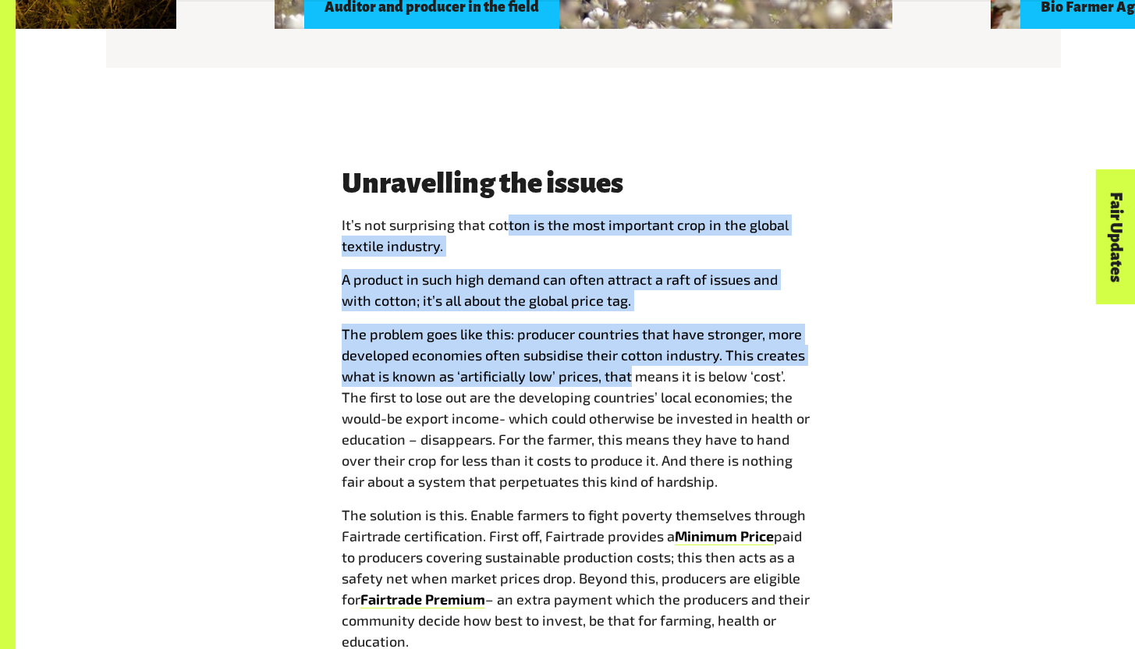
click at [626, 374] on span "The problem goes like this: producer countries that have stronger, more develop…" at bounding box center [576, 407] width 468 height 165
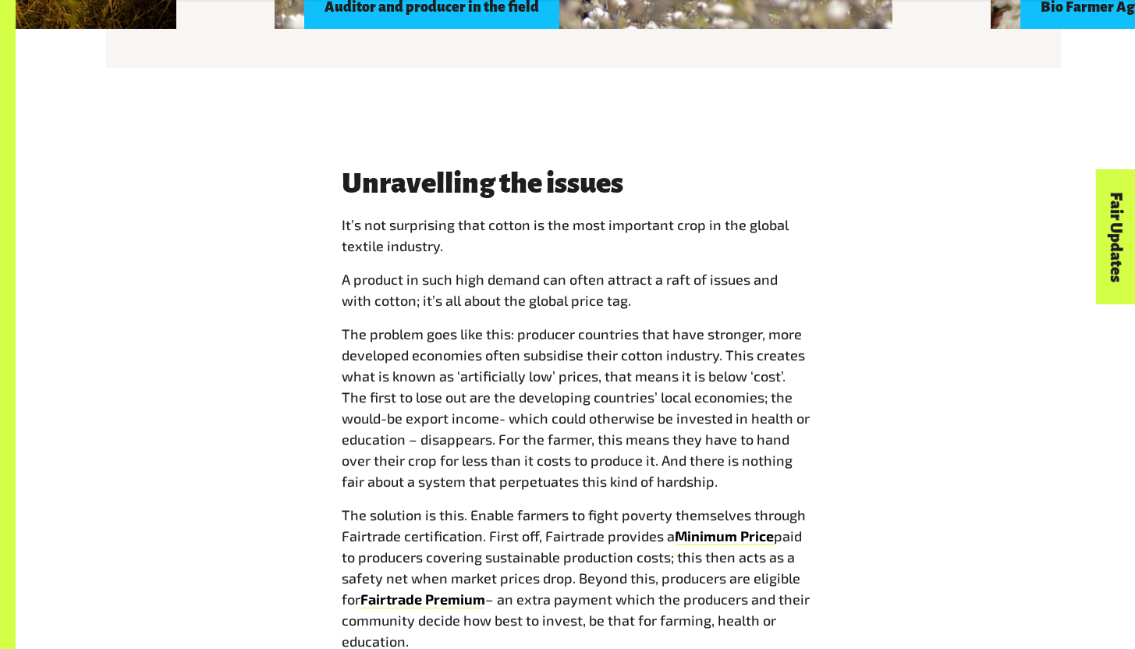
drag, startPoint x: 626, startPoint y: 374, endPoint x: 504, endPoint y: 244, distance: 177.8
click at [504, 243] on span "I t’s not surprising that cotton is the most important crop in the global texti…" at bounding box center [576, 434] width 468 height 438
click at [504, 244] on p "I t’s not surprising that cotton is the most important crop in the global texti…" at bounding box center [576, 236] width 468 height 42
drag, startPoint x: 504, startPoint y: 244, endPoint x: 706, endPoint y: 478, distance: 308.7
click at [706, 478] on span "I t’s not surprising that cotton is the most important crop in the global texti…" at bounding box center [576, 434] width 468 height 438
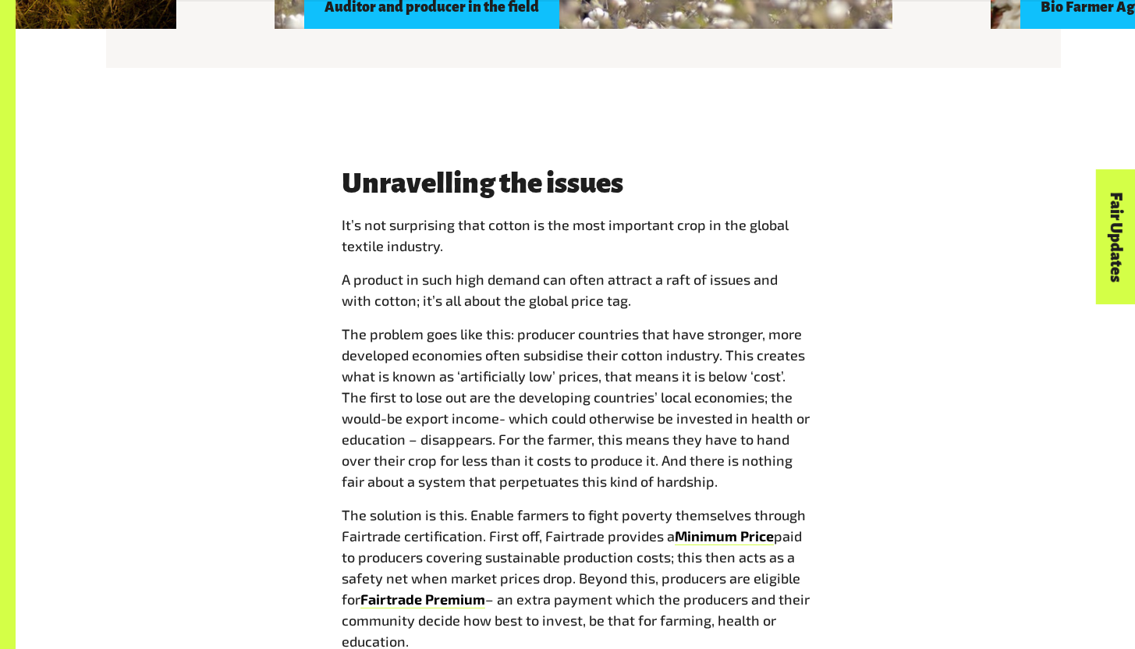
click at [706, 478] on span "The problem goes like this: producer countries that have stronger, more develop…" at bounding box center [576, 407] width 468 height 165
drag, startPoint x: 706, startPoint y: 478, endPoint x: 540, endPoint y: 252, distance: 280.1
click at [539, 252] on span "I t’s not surprising that cotton is the most important crop in the global texti…" at bounding box center [576, 434] width 468 height 438
click at [540, 252] on p "I t’s not surprising that cotton is the most important crop in the global texti…" at bounding box center [576, 236] width 468 height 42
drag, startPoint x: 540, startPoint y: 252, endPoint x: 652, endPoint y: 428, distance: 208.7
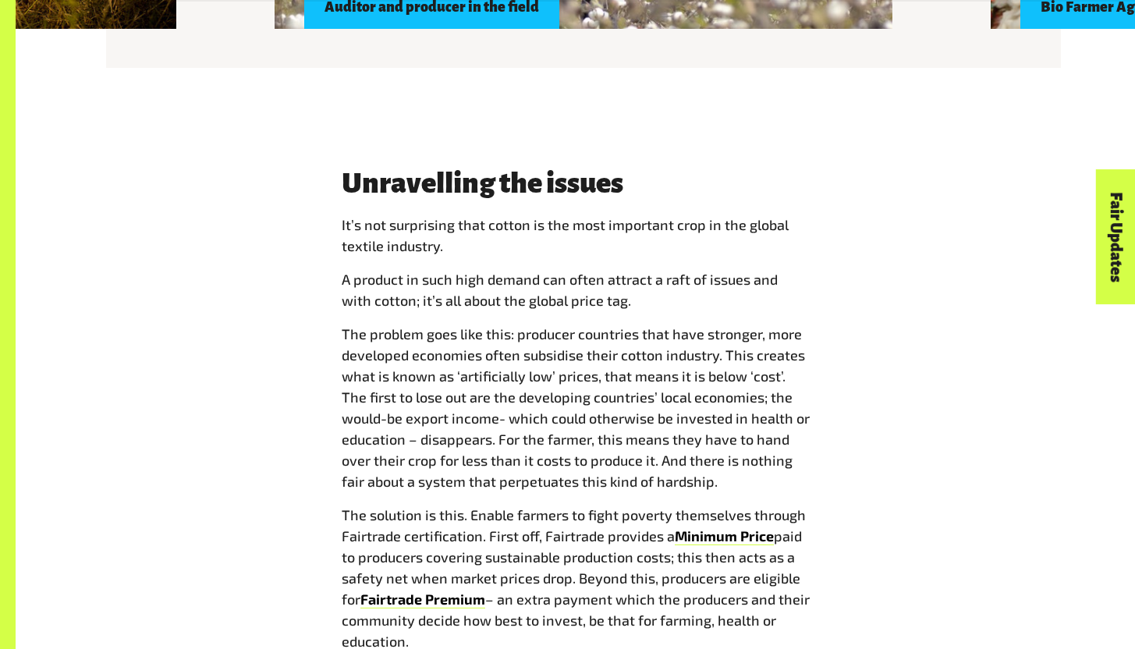
click at [657, 430] on span "I t’s not surprising that cotton is the most important crop in the global texti…" at bounding box center [576, 434] width 468 height 438
click at [652, 428] on span "The problem goes like this: producer countries that have stronger, more develop…" at bounding box center [576, 407] width 468 height 165
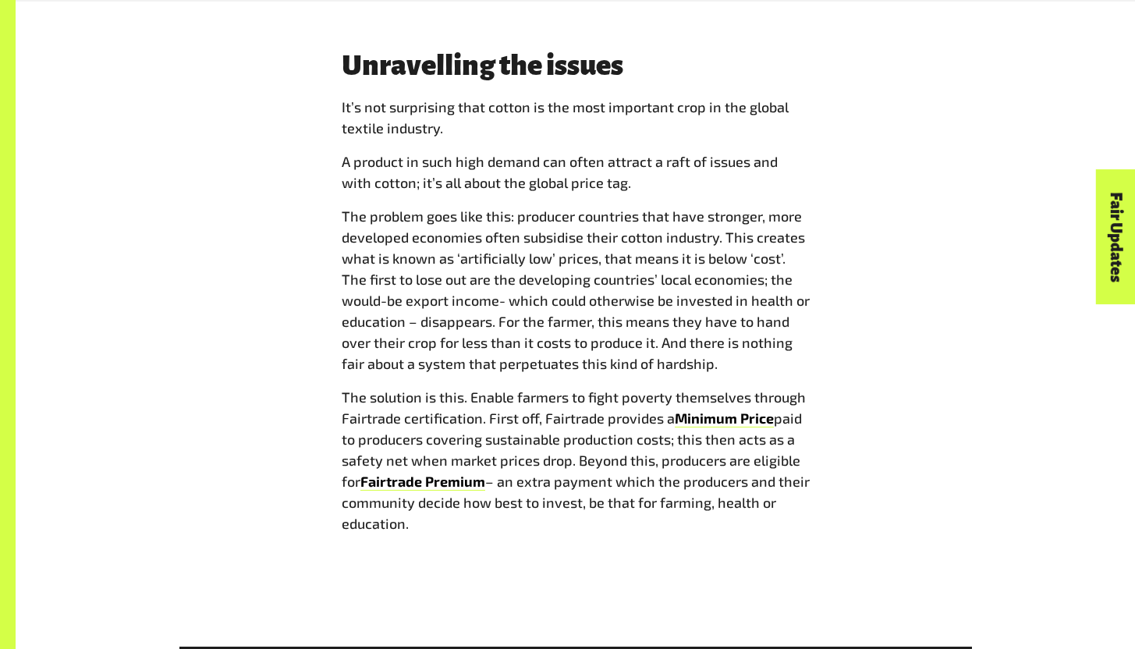
scroll to position [1911, 0]
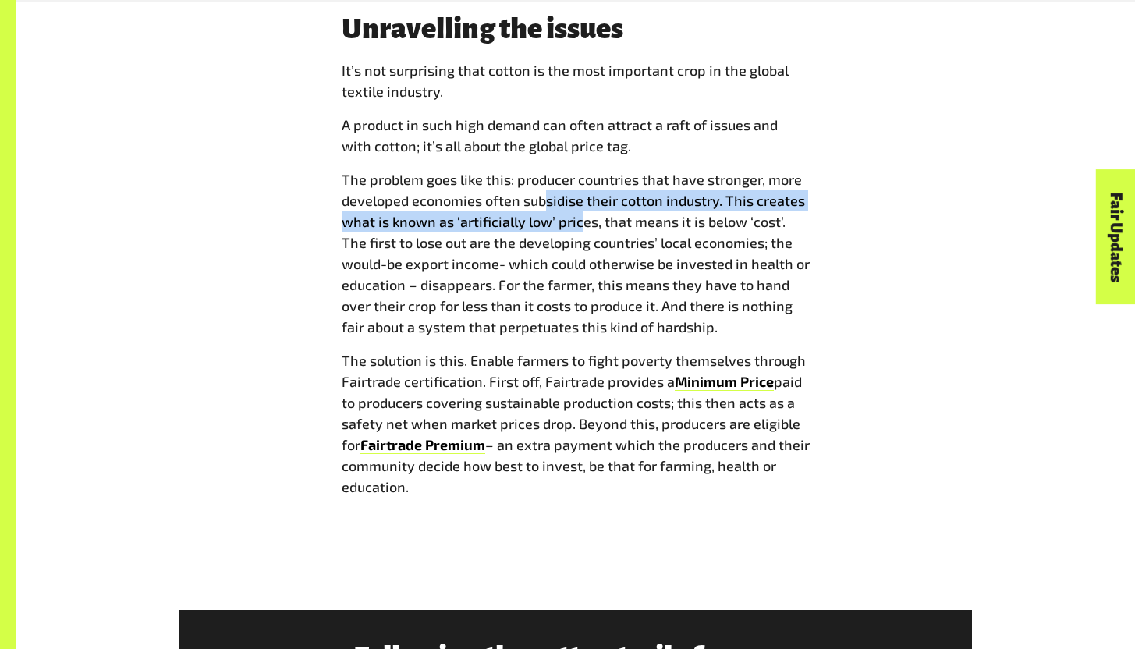
drag, startPoint x: 544, startPoint y: 204, endPoint x: 591, endPoint y: 257, distance: 70.8
click at [588, 246] on span "The problem goes like this: producer countries that have stronger, more develop…" at bounding box center [576, 253] width 468 height 165
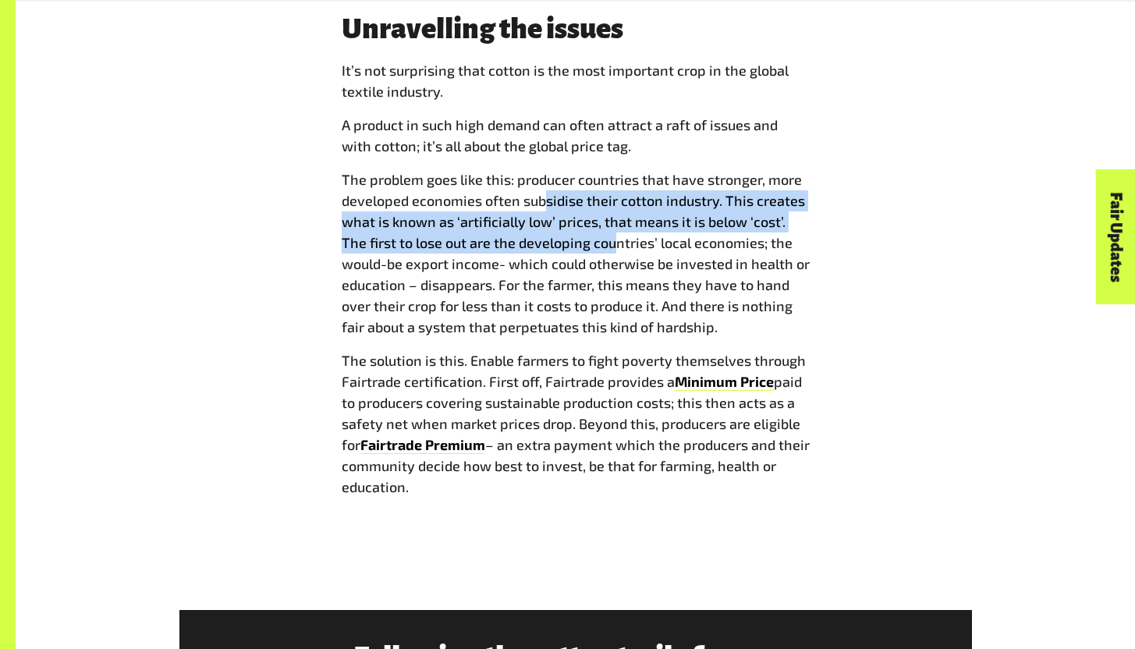
click at [591, 257] on p "The problem goes like this: producer countries that have stronger, more develop…" at bounding box center [576, 253] width 468 height 169
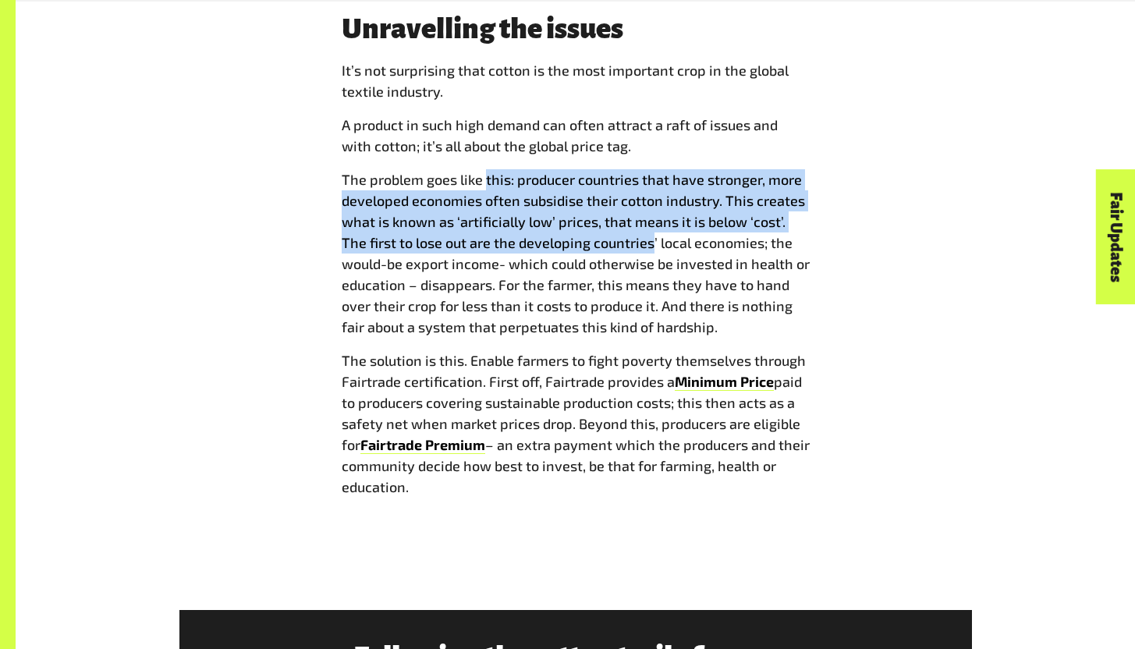
drag, startPoint x: 591, startPoint y: 257, endPoint x: 496, endPoint y: 178, distance: 123.6
click at [496, 177] on p "The problem goes like this: producer countries that have stronger, more develop…" at bounding box center [576, 253] width 468 height 169
click at [496, 178] on span "The problem goes like this: producer countries that have stronger, more develop…" at bounding box center [576, 253] width 468 height 165
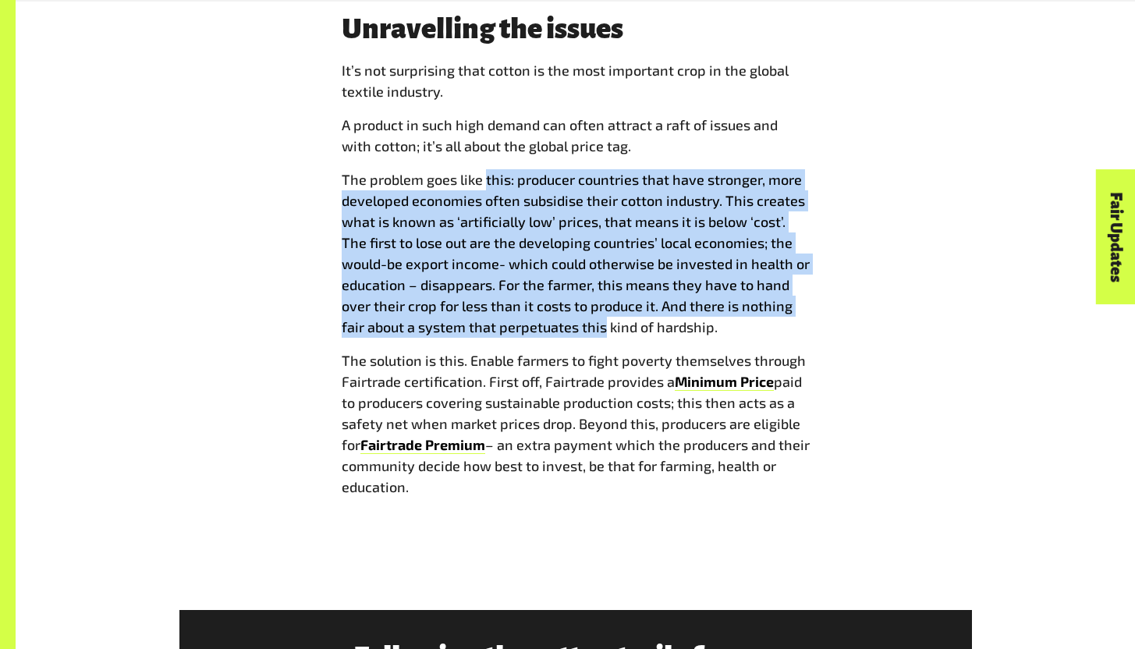
drag, startPoint x: 496, startPoint y: 178, endPoint x: 581, endPoint y: 332, distance: 176.7
click at [581, 332] on span "The problem goes like this: producer countries that have stronger, more develop…" at bounding box center [576, 253] width 468 height 165
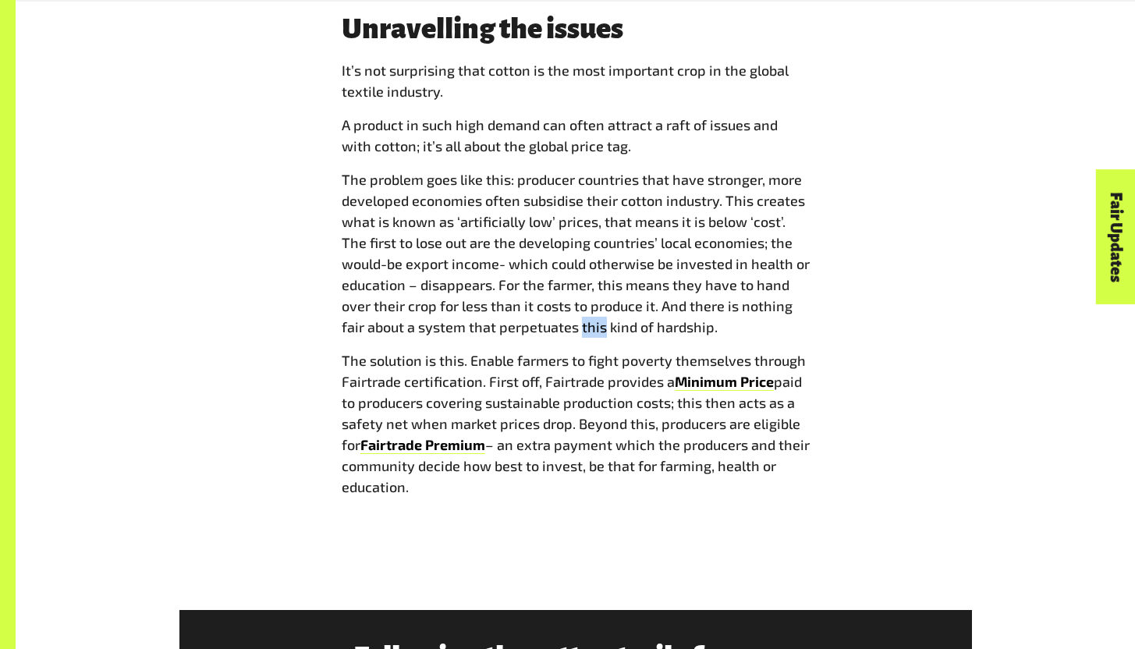
drag, startPoint x: 581, startPoint y: 332, endPoint x: 540, endPoint y: 242, distance: 99.5
click at [565, 303] on span "The problem goes like this: producer countries that have stronger, more develop…" at bounding box center [576, 253] width 468 height 165
click at [540, 240] on span "The problem goes like this: producer countries that have stronger, more develop…" at bounding box center [576, 253] width 468 height 165
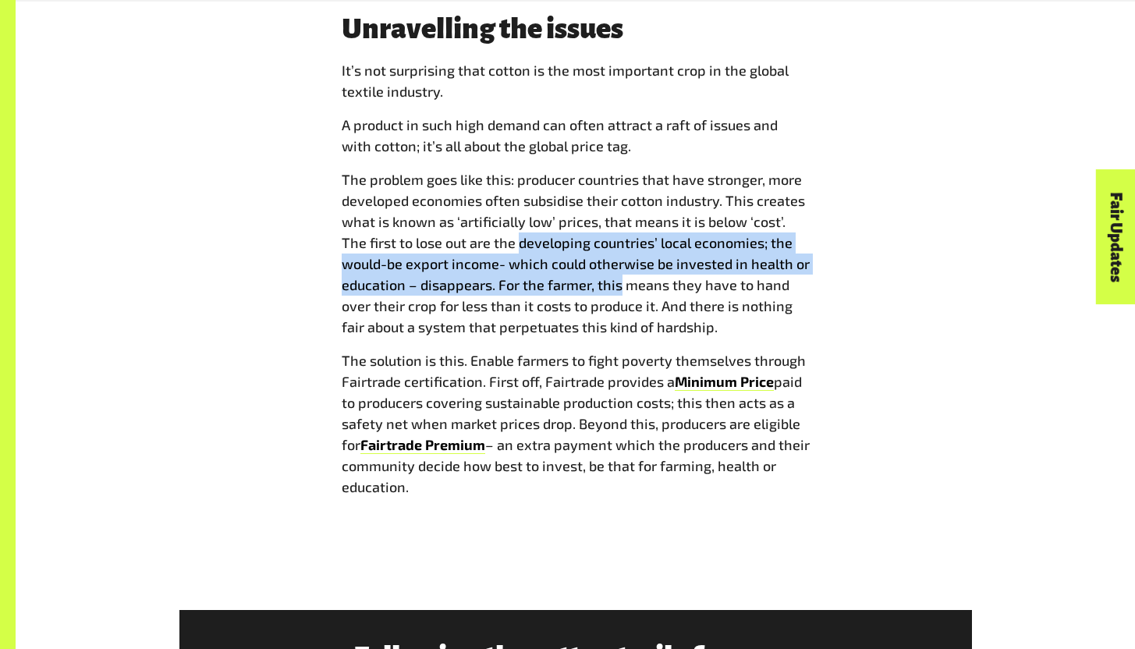
drag, startPoint x: 540, startPoint y: 240, endPoint x: 611, endPoint y: 306, distance: 96.6
click at [611, 306] on span "The problem goes like this: producer countries that have stronger, more develop…" at bounding box center [576, 253] width 468 height 165
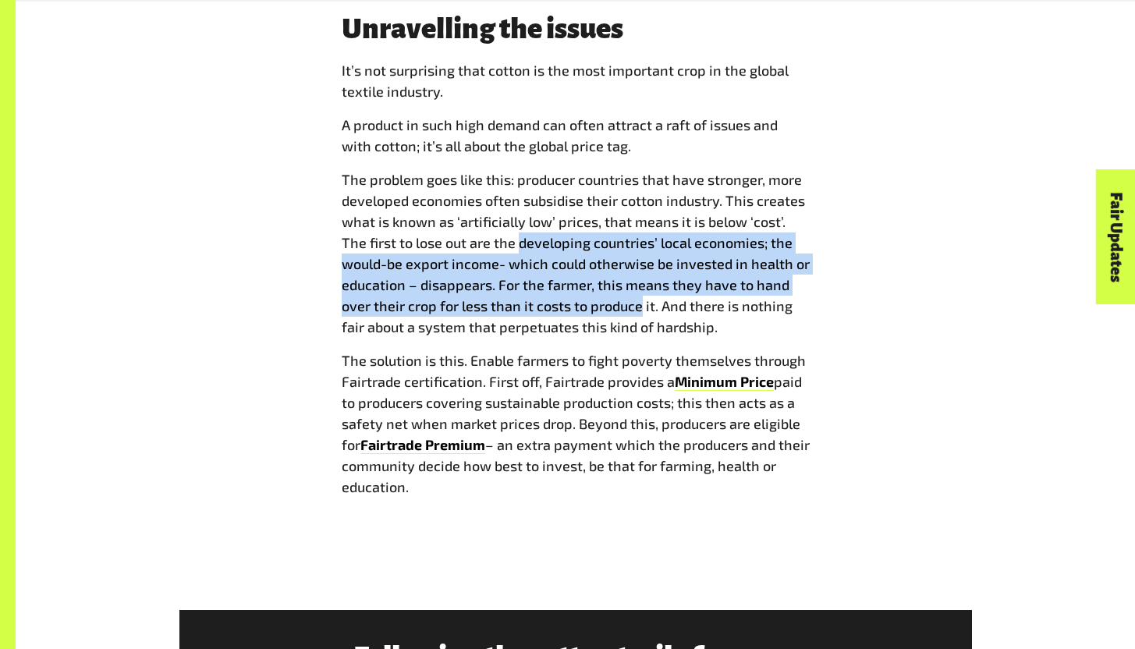
click at [611, 306] on span "The problem goes like this: producer countries that have stronger, more develop…" at bounding box center [576, 253] width 468 height 165
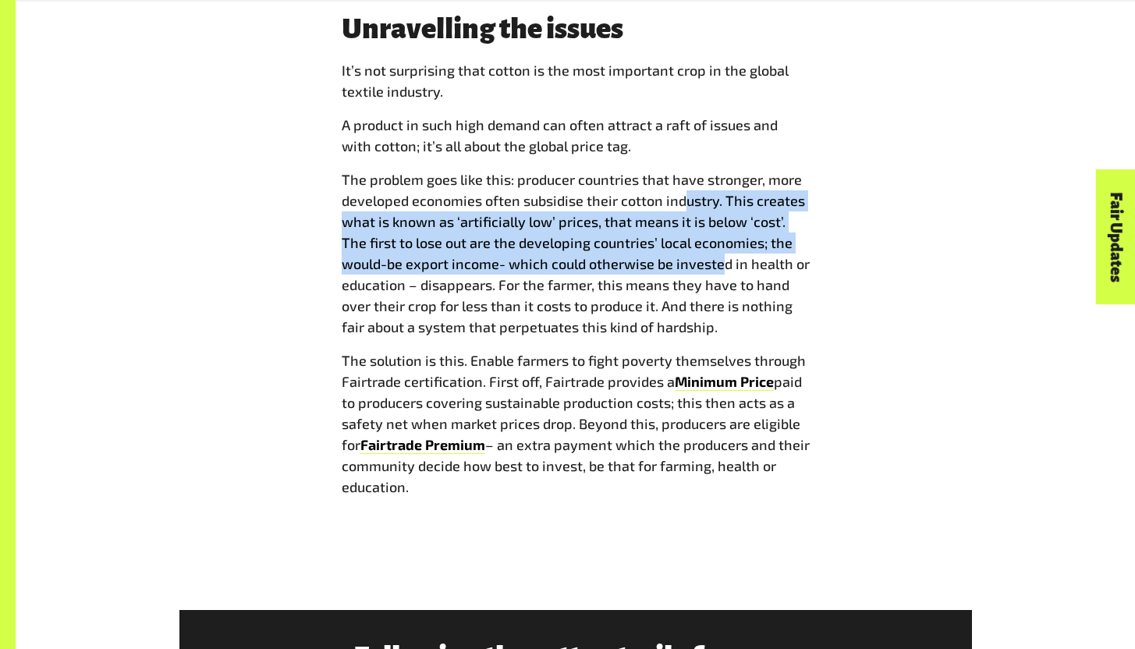
drag, startPoint x: 681, startPoint y: 211, endPoint x: 719, endPoint y: 264, distance: 64.8
click at [719, 264] on span "The problem goes like this: producer countries that have stronger, more develop…" at bounding box center [576, 253] width 468 height 165
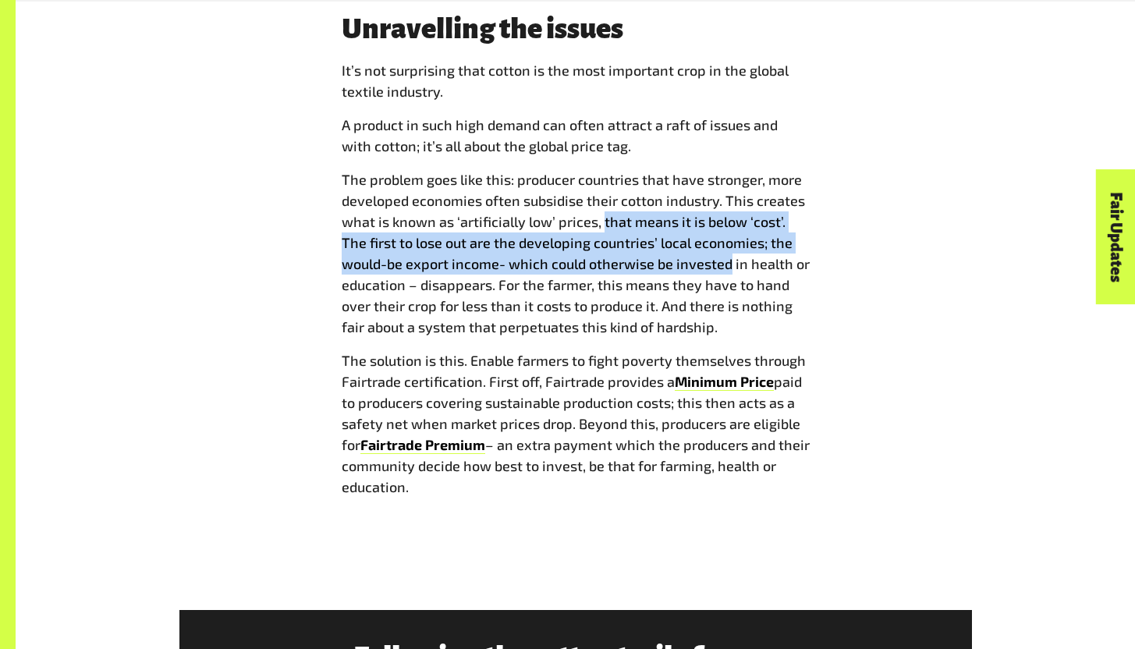
drag, startPoint x: 719, startPoint y: 264, endPoint x: 614, endPoint y: 227, distance: 111.5
click at [614, 227] on span "The problem goes like this: producer countries that have stronger, more develop…" at bounding box center [576, 253] width 468 height 165
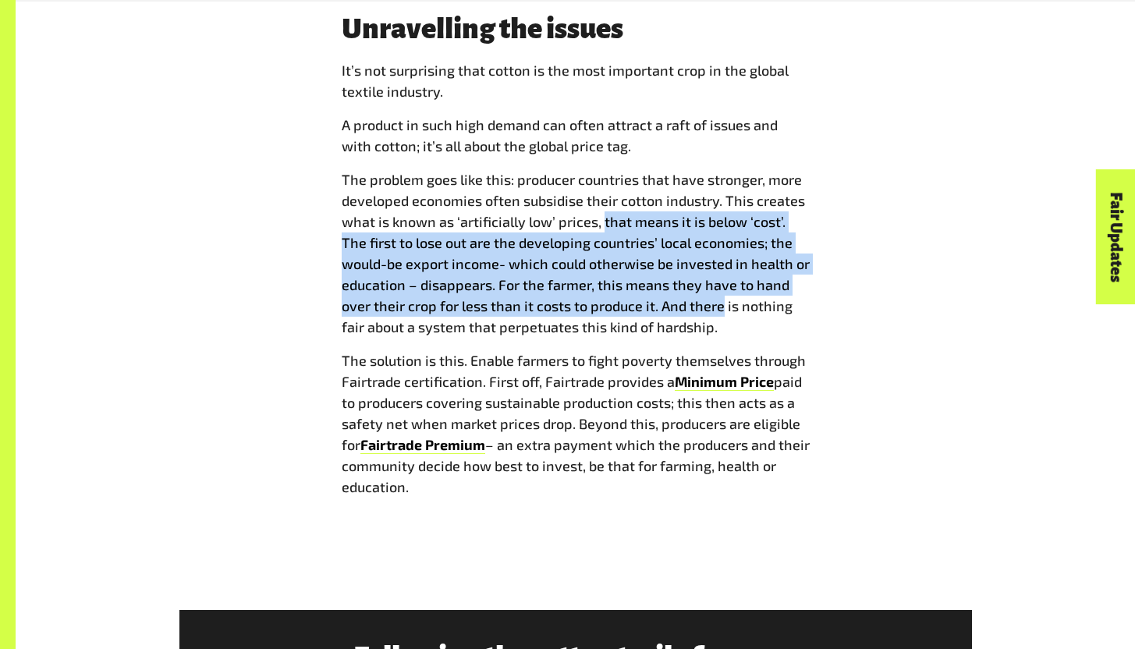
drag, startPoint x: 614, startPoint y: 227, endPoint x: 692, endPoint y: 306, distance: 110.9
click at [692, 306] on span "The problem goes like this: producer countries that have stronger, more develop…" at bounding box center [576, 253] width 468 height 165
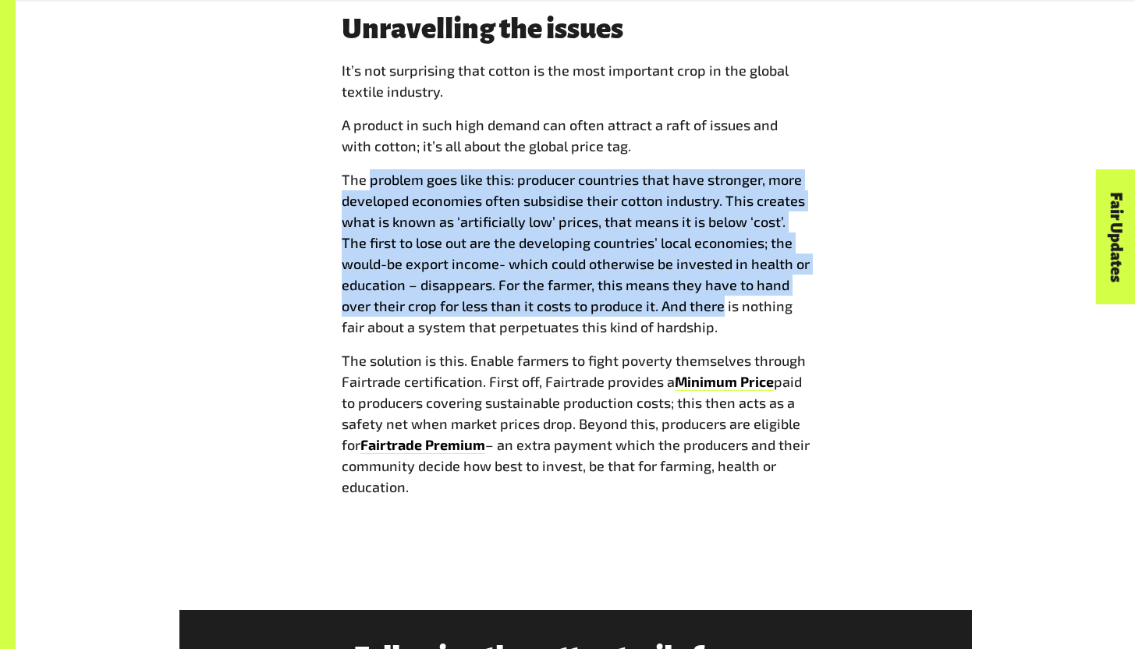
drag, startPoint x: 692, startPoint y: 306, endPoint x: 377, endPoint y: 181, distance: 339.1
click at [377, 181] on span "The problem goes like this: producer countries that have stronger, more develop…" at bounding box center [576, 253] width 468 height 165
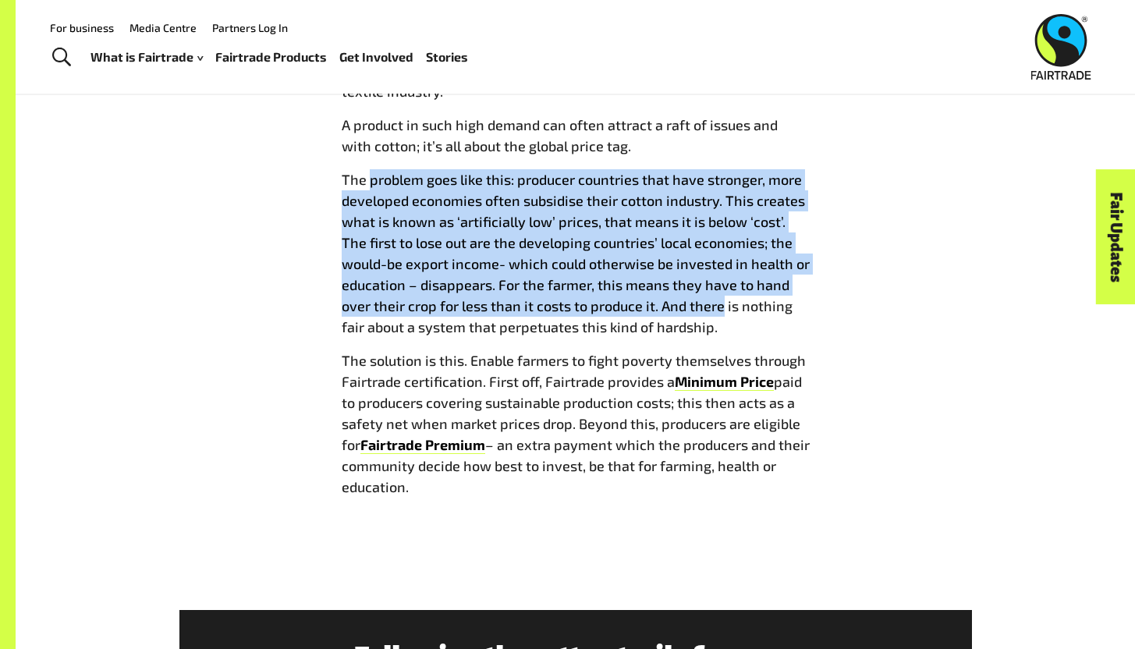
click at [377, 181] on span "The problem goes like this: producer countries that have stronger, more develop…" at bounding box center [576, 253] width 468 height 165
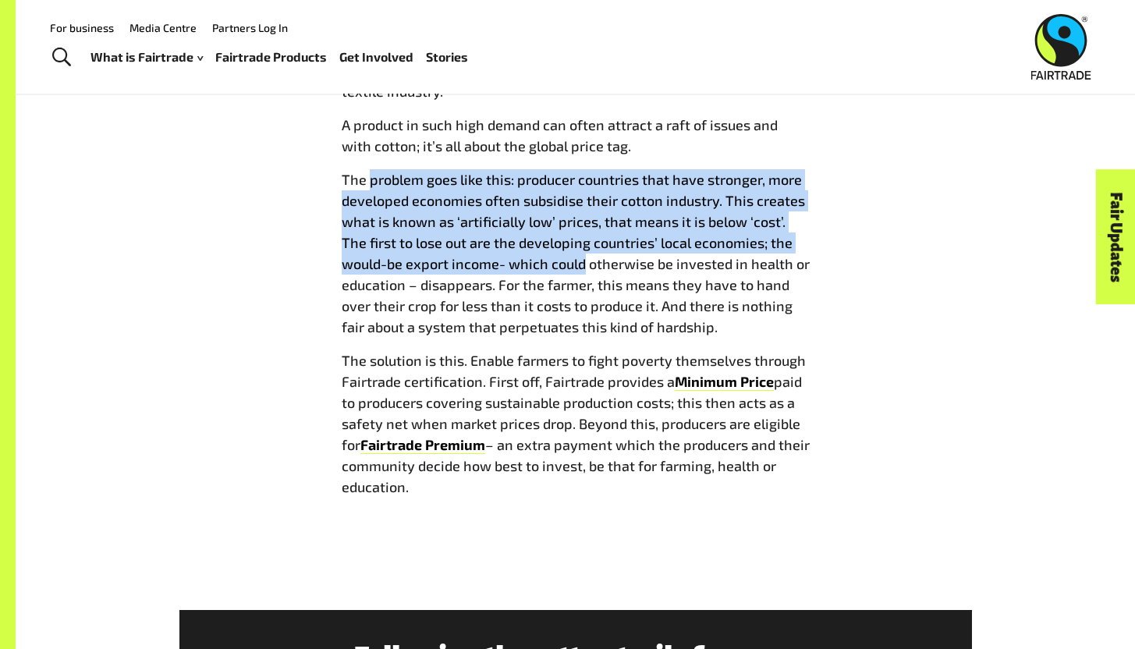
drag, startPoint x: 377, startPoint y: 181, endPoint x: 574, endPoint y: 275, distance: 217.8
click at [571, 272] on span "The problem goes like this: producer countries that have stronger, more develop…" at bounding box center [576, 253] width 468 height 165
click at [574, 275] on span "The problem goes like this: producer countries that have stronger, more develop…" at bounding box center [576, 253] width 468 height 165
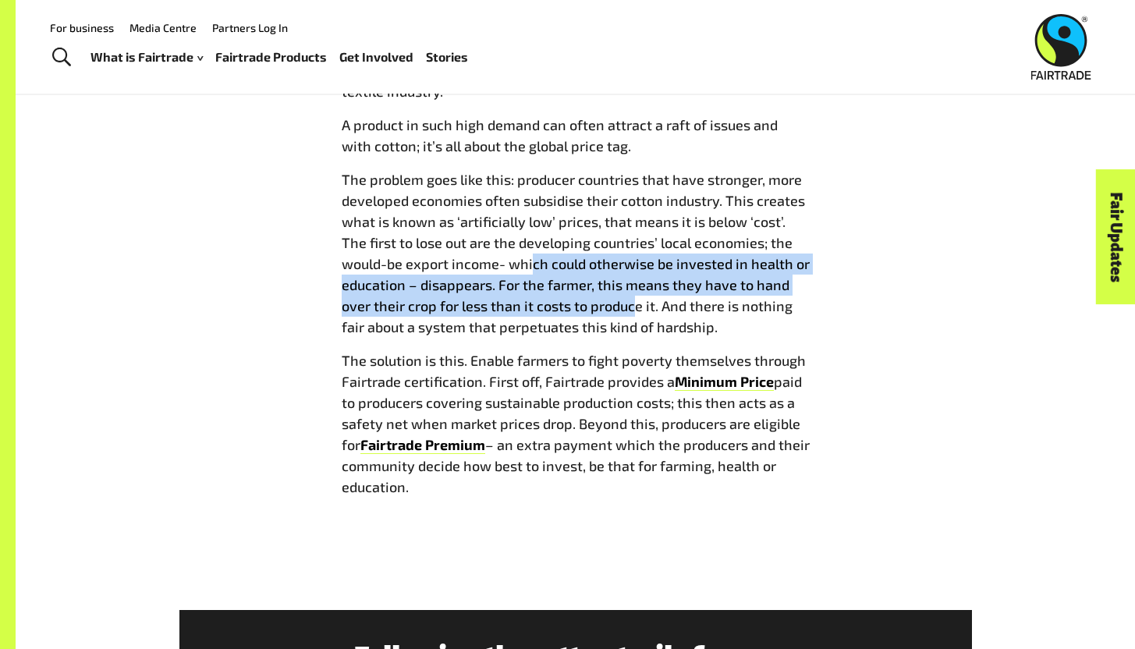
drag, startPoint x: 532, startPoint y: 263, endPoint x: 634, endPoint y: 319, distance: 116.0
click at [634, 319] on p "The problem goes like this: producer countries that have stronger, more develop…" at bounding box center [576, 253] width 468 height 169
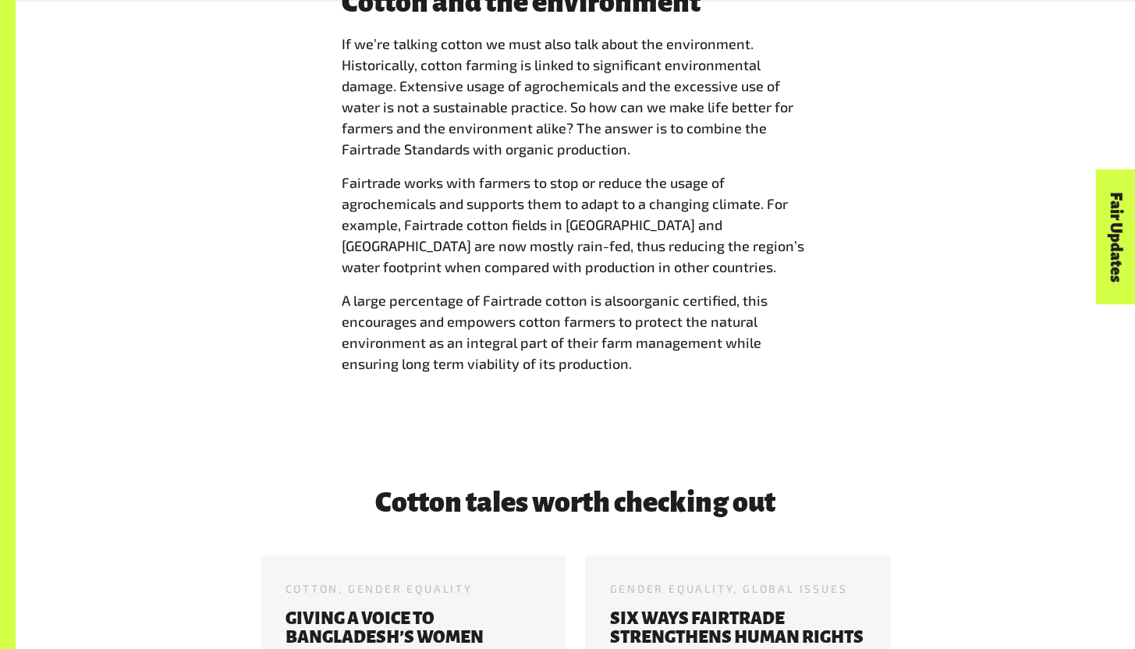
scroll to position [3060, 0]
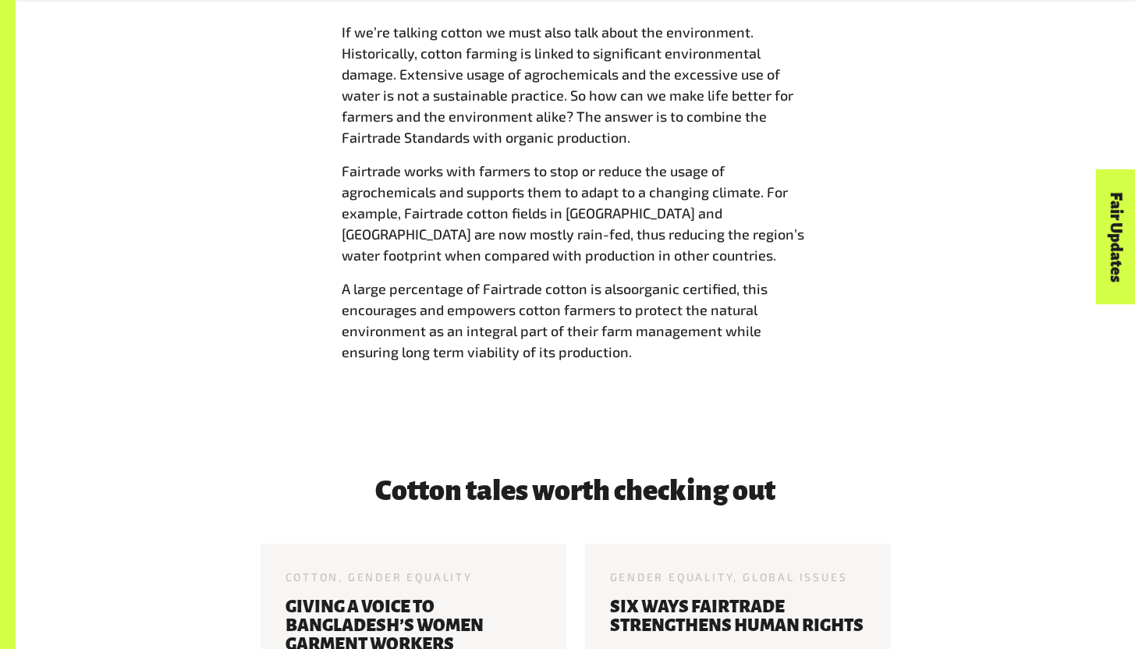
drag, startPoint x: 607, startPoint y: 374, endPoint x: 393, endPoint y: 177, distance: 290.5
click at [393, 176] on div "Cotton and the environment If we’re talking cotton we must also talk about the …" at bounding box center [575, 175] width 487 height 400
click at [393, 177] on span "Fairtrade works with farmers to stop or reduce the usage of agrochemicals and s…" at bounding box center [573, 212] width 463 height 101
drag, startPoint x: 393, startPoint y: 177, endPoint x: 617, endPoint y: 368, distance: 294.5
click at [618, 368] on div "Cotton and the environment If we’re talking cotton we must also talk about the …" at bounding box center [575, 175] width 487 height 400
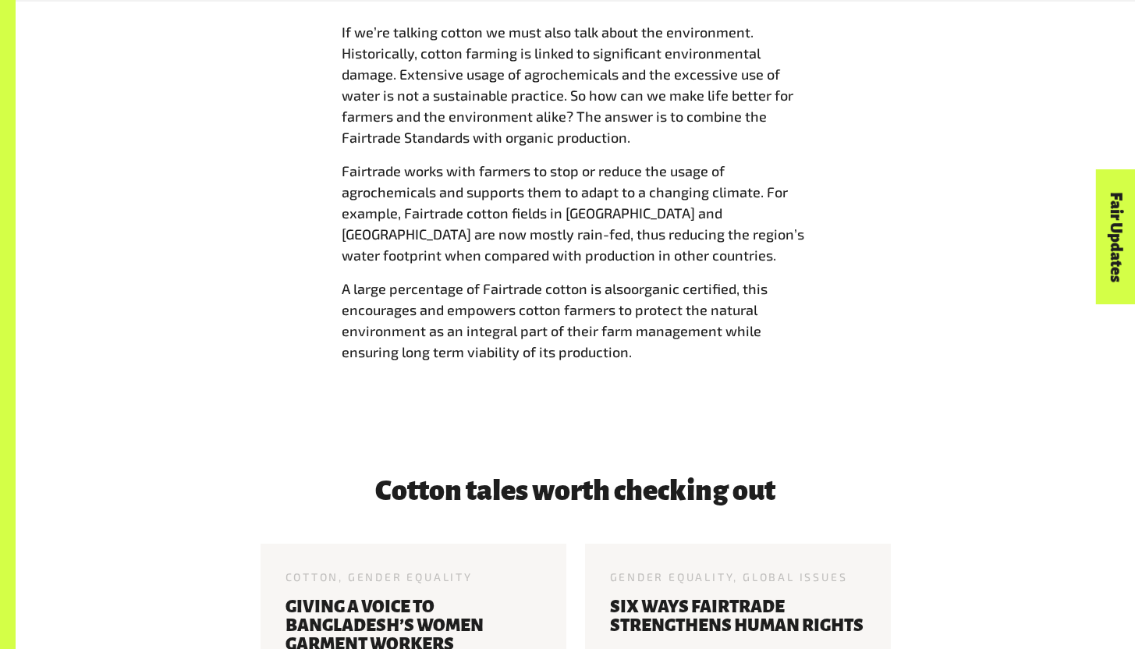
click at [617, 368] on div "Cotton and the environment If we’re talking cotton we must also talk about the …" at bounding box center [575, 175] width 487 height 400
drag, startPoint x: 617, startPoint y: 368, endPoint x: 561, endPoint y: 319, distance: 74.7
click at [561, 319] on div "Cotton and the environment If we’re talking cotton we must also talk about the …" at bounding box center [575, 175] width 487 height 400
click at [561, 319] on span ", this encourages and empowers cotton farmers to protect the natural environmen…" at bounding box center [555, 320] width 426 height 80
drag, startPoint x: 561, startPoint y: 319, endPoint x: 677, endPoint y: 379, distance: 130.9
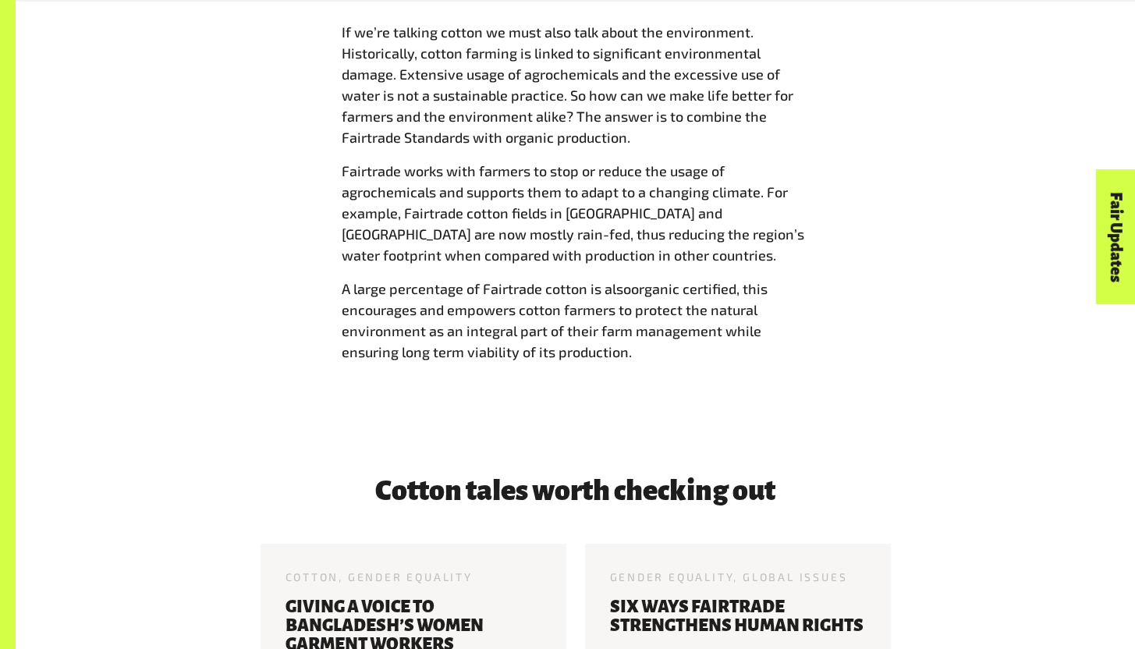
click at [678, 380] on div "Cotton and the environment If we’re talking cotton we must also talk about the …" at bounding box center [576, 175] width 1120 height 500
click at [677, 379] on div "Cotton and the environment If we’re talking cotton we must also talk about the …" at bounding box center [576, 175] width 1120 height 500
drag, startPoint x: 648, startPoint y: 358, endPoint x: 361, endPoint y: 309, distance: 291.3
click at [361, 309] on p "A large percentage of Fairtrade cotton is also organic certified , this encoura…" at bounding box center [576, 321] width 468 height 84
click at [362, 310] on span ", this encourages and empowers cotton farmers to protect the natural environmen…" at bounding box center [555, 320] width 426 height 80
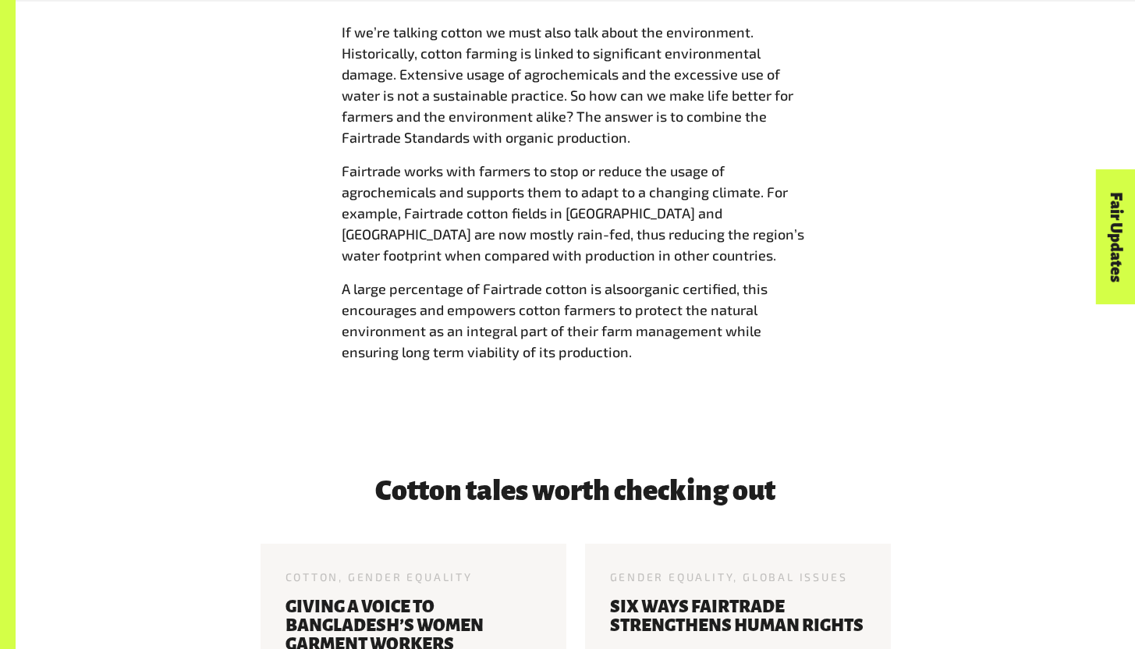
drag, startPoint x: 342, startPoint y: 295, endPoint x: 659, endPoint y: 359, distance: 324.0
click at [659, 359] on p "A large percentage of Fairtrade cotton is also organic certified , this encoura…" at bounding box center [576, 321] width 468 height 84
copy p "A large percentage of Fairtrade cotton is also organic certified , this encoura…"
